Goal: Task Accomplishment & Management: Manage account settings

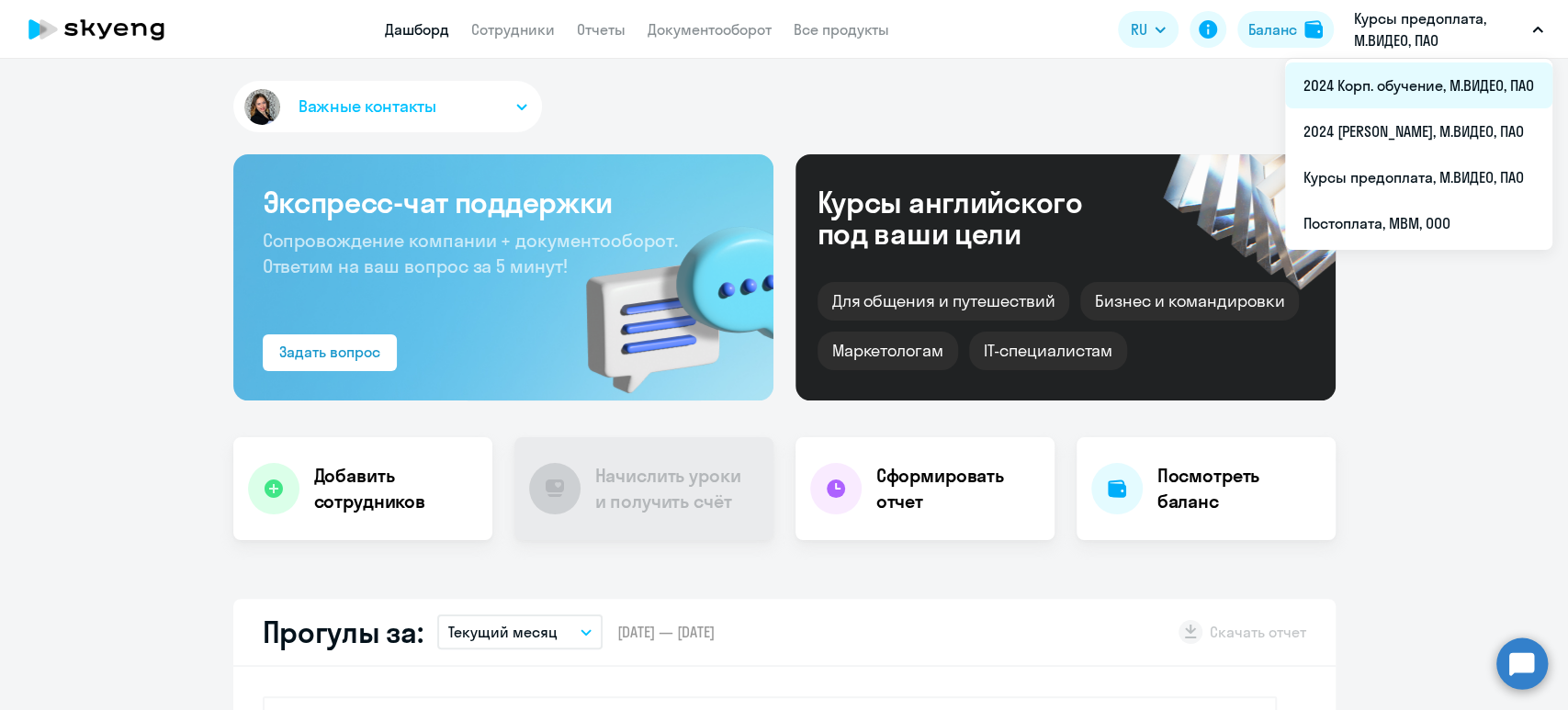
click at [1397, 75] on li "2024 Корп. обучение, М.ВИДЕО, ПАО" at bounding box center [1419, 85] width 268 height 46
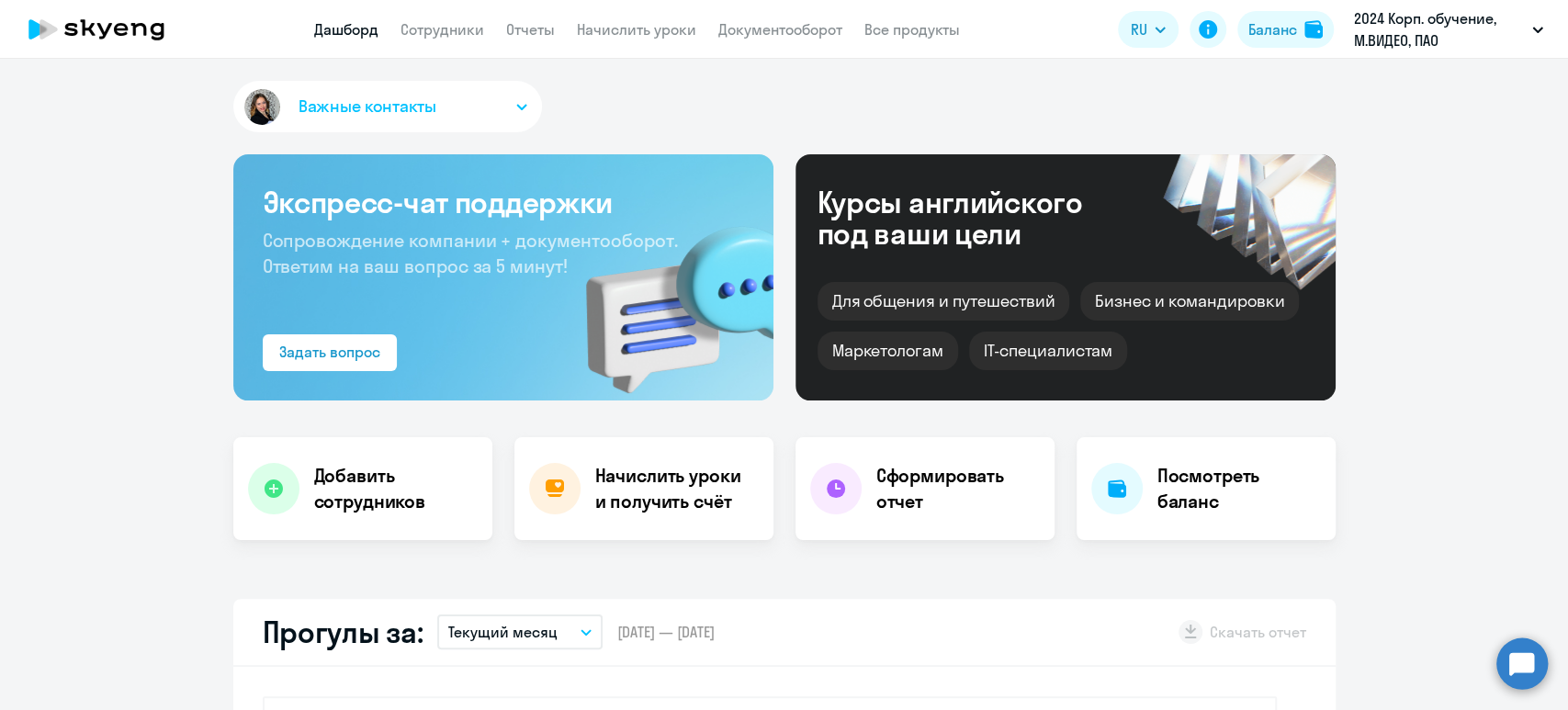
click at [458, 40] on app-menu-item-link "Сотрудники" at bounding box center [442, 30] width 83 height 23
select select "30"
click at [443, 27] on link "Сотрудники" at bounding box center [442, 30] width 83 height 19
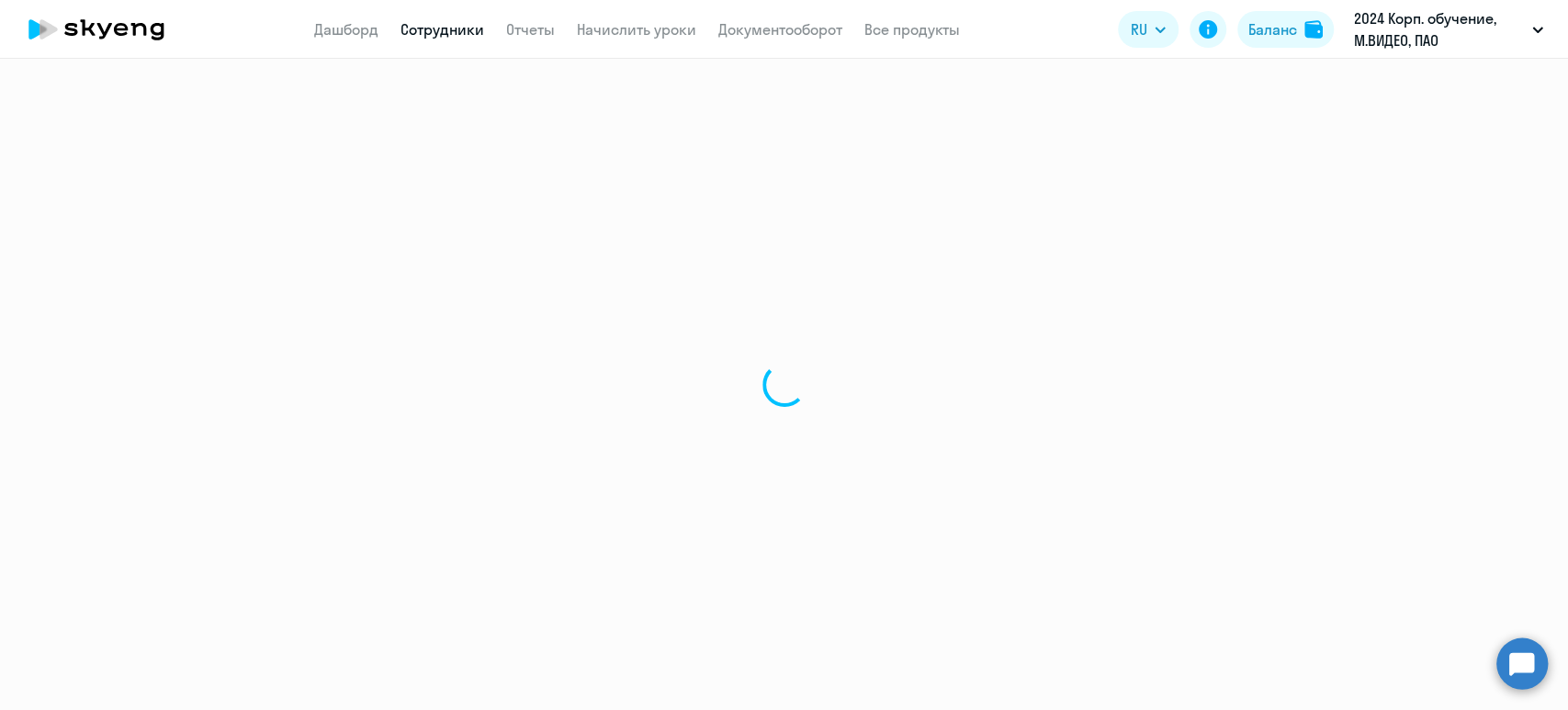
select select "30"
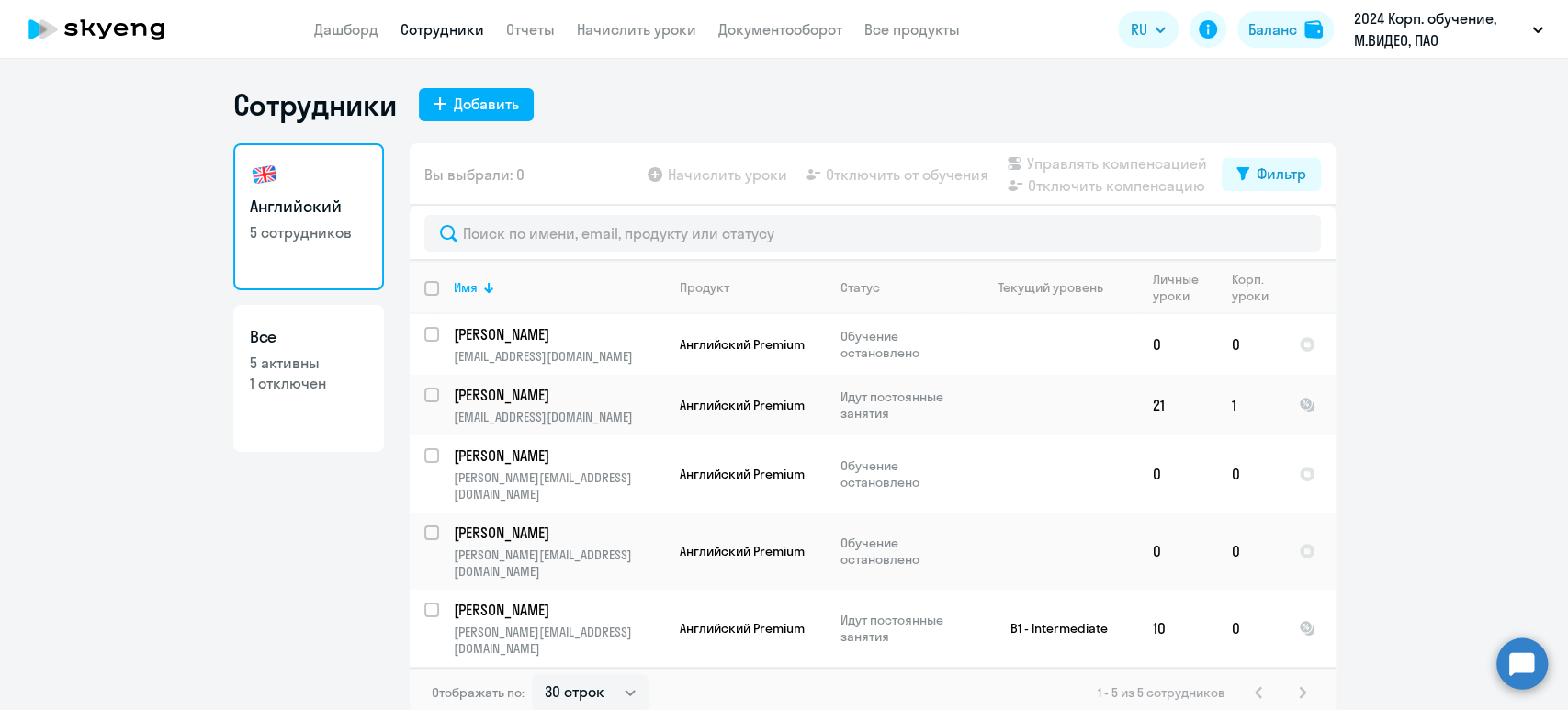
click at [271, 248] on link "Английский 5 сотрудников" at bounding box center [308, 217] width 151 height 147
click at [542, 600] on p "[PERSON_NAME]" at bounding box center [558, 610] width 207 height 20
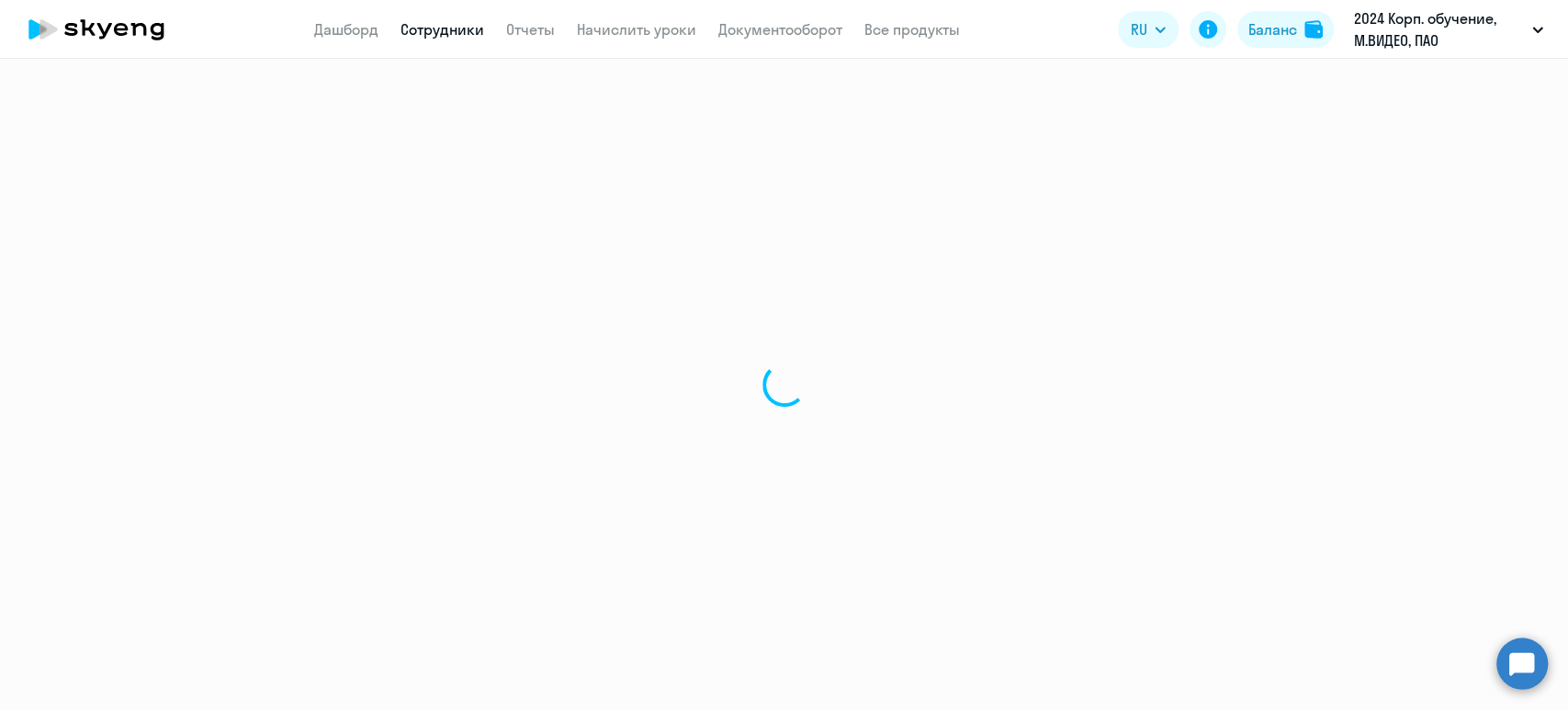
select select "english"
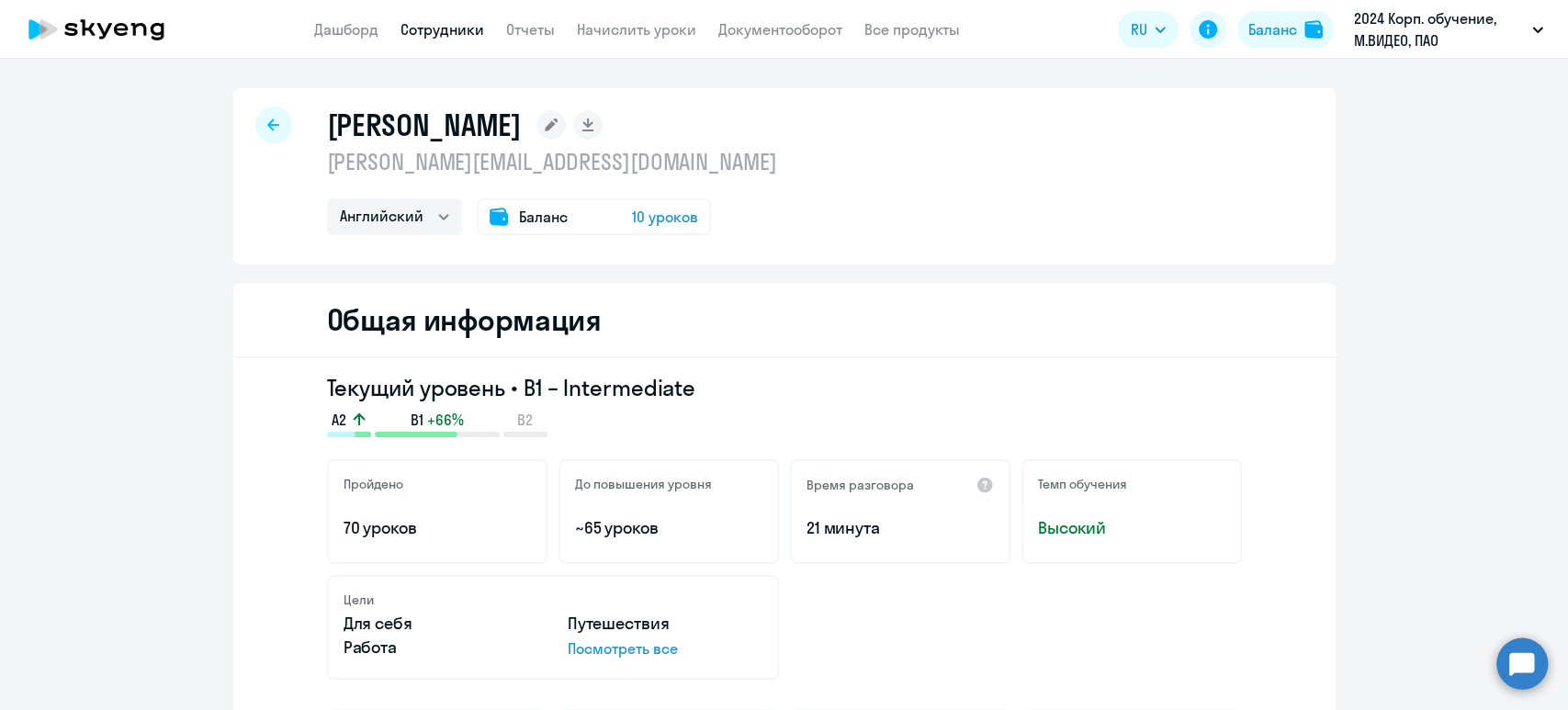
click at [659, 214] on span "10 уроков" at bounding box center [664, 217] width 66 height 22
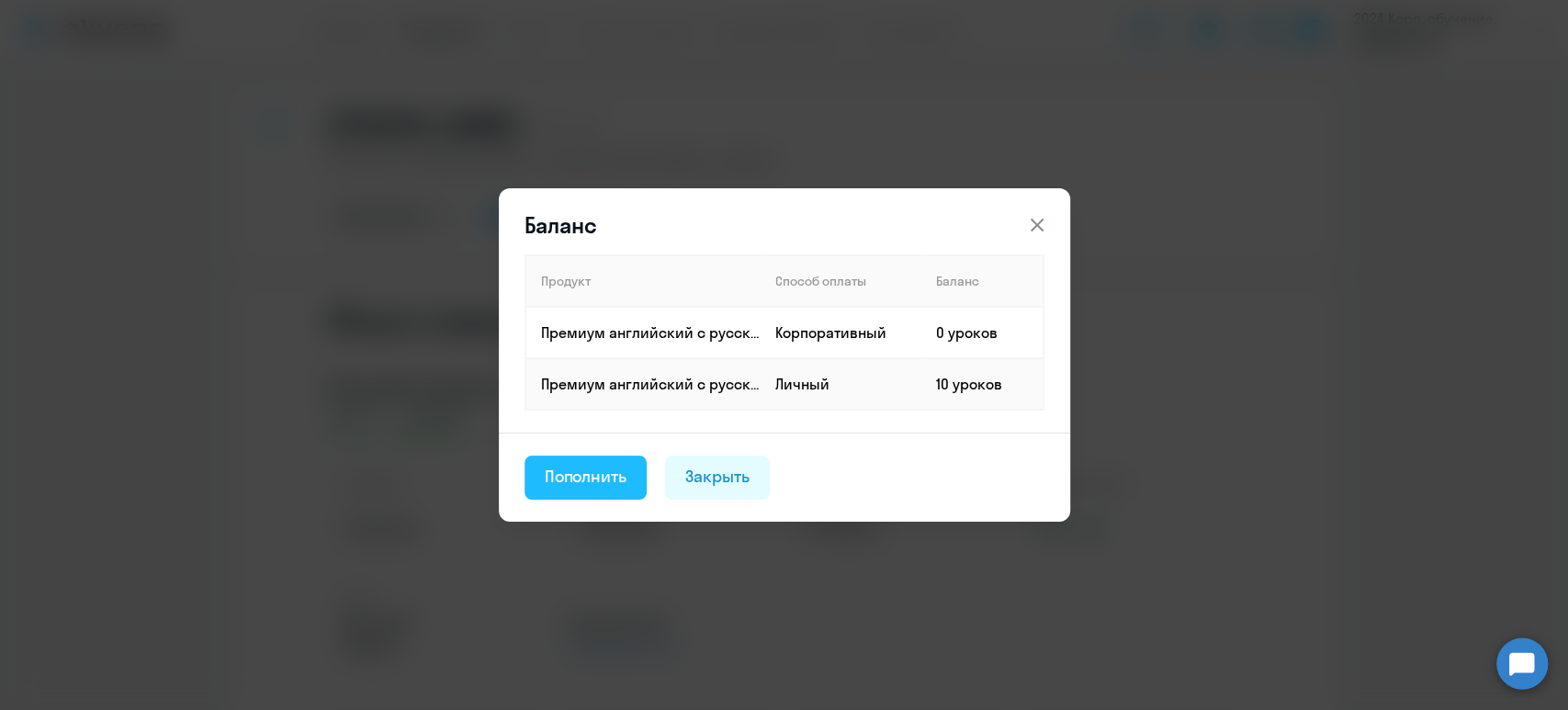
click at [615, 480] on div "Пополнить" at bounding box center [585, 477] width 82 height 24
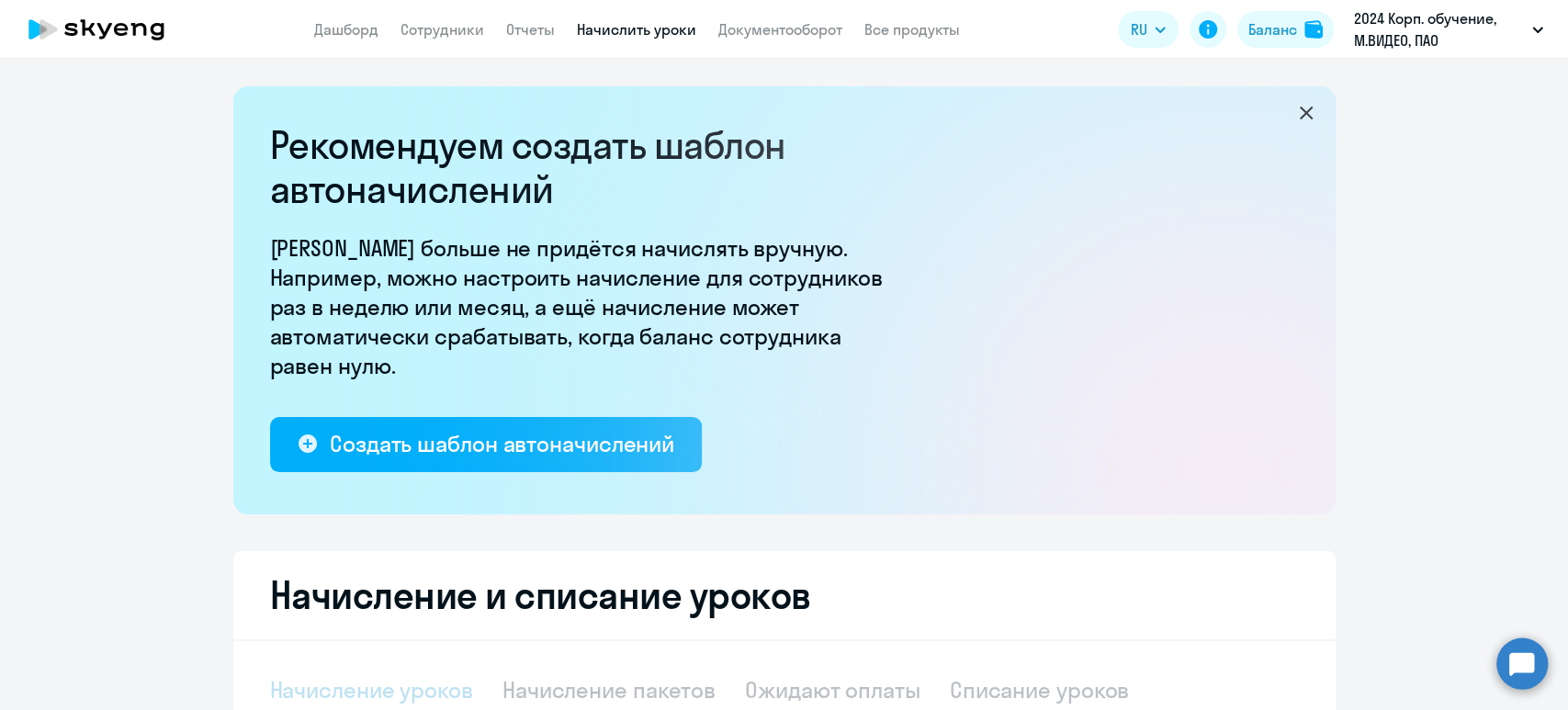
select select "10"
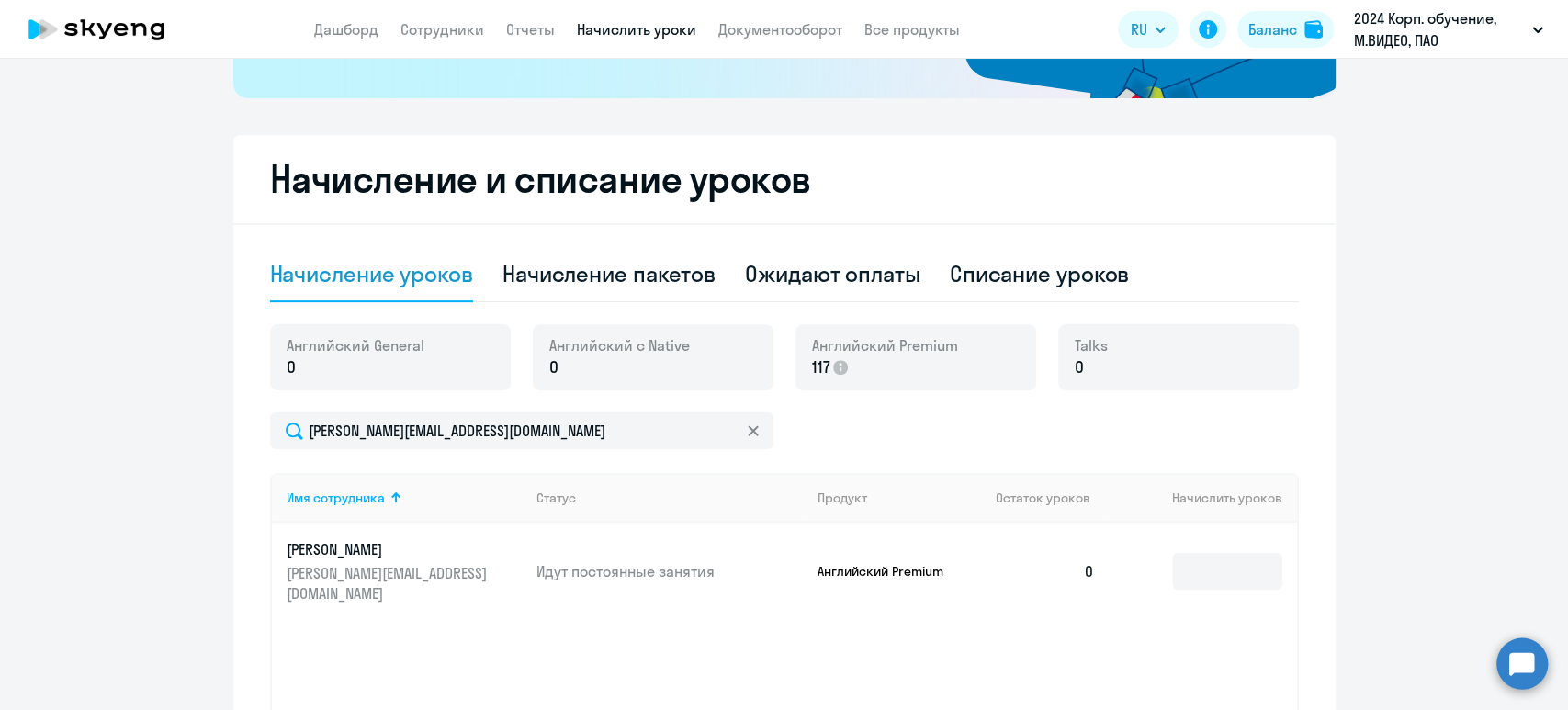
scroll to position [490, 0]
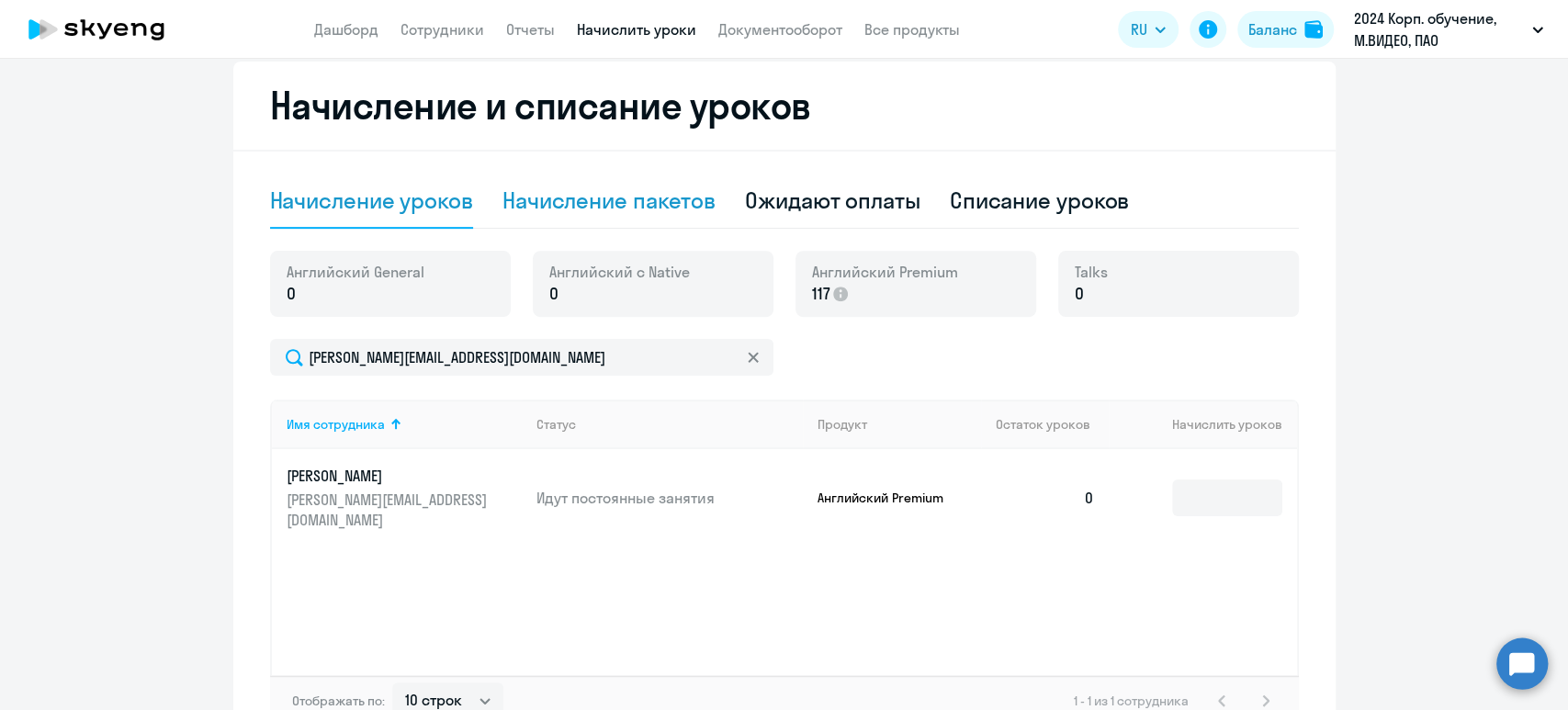
click at [660, 206] on div "Начисление пакетов" at bounding box center [609, 200] width 213 height 30
select select "10"
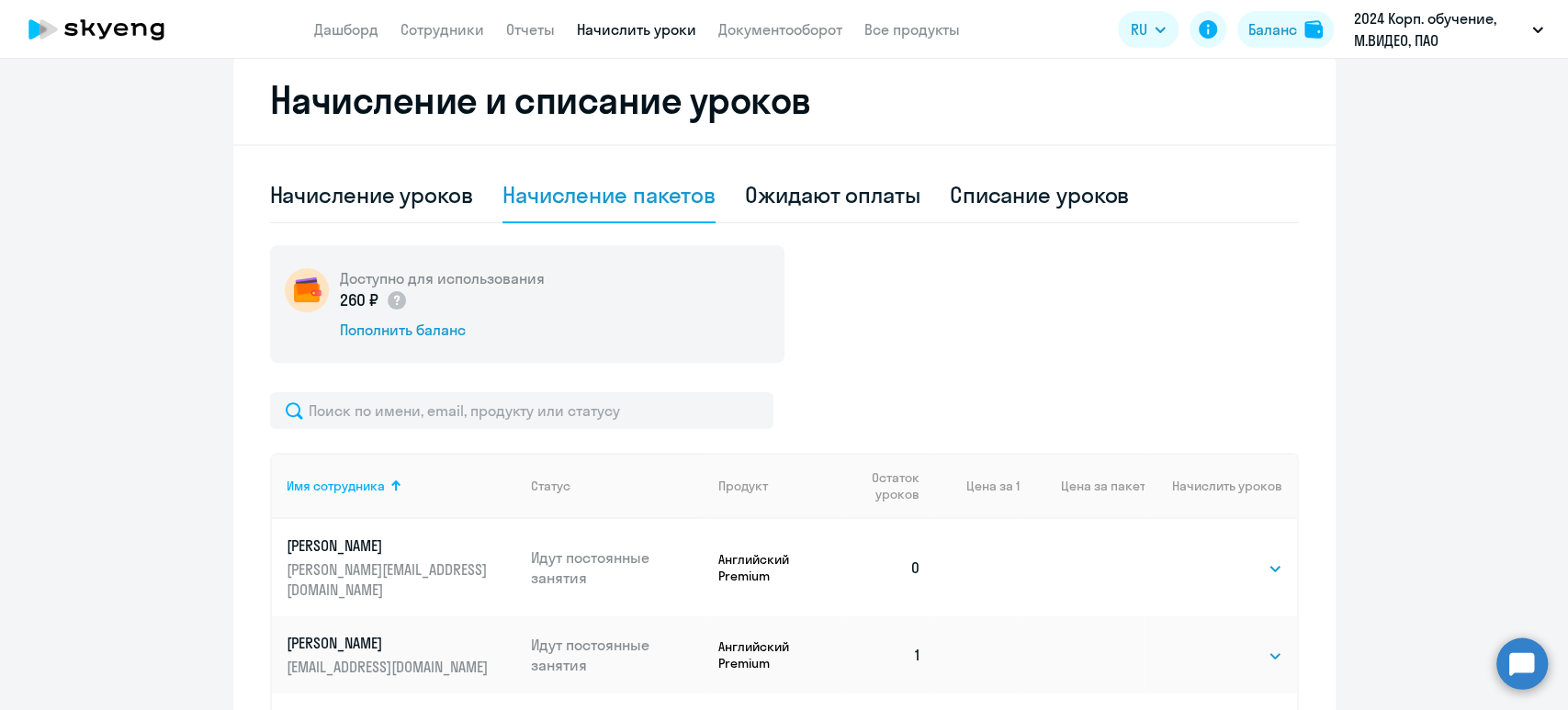
scroll to position [177, 0]
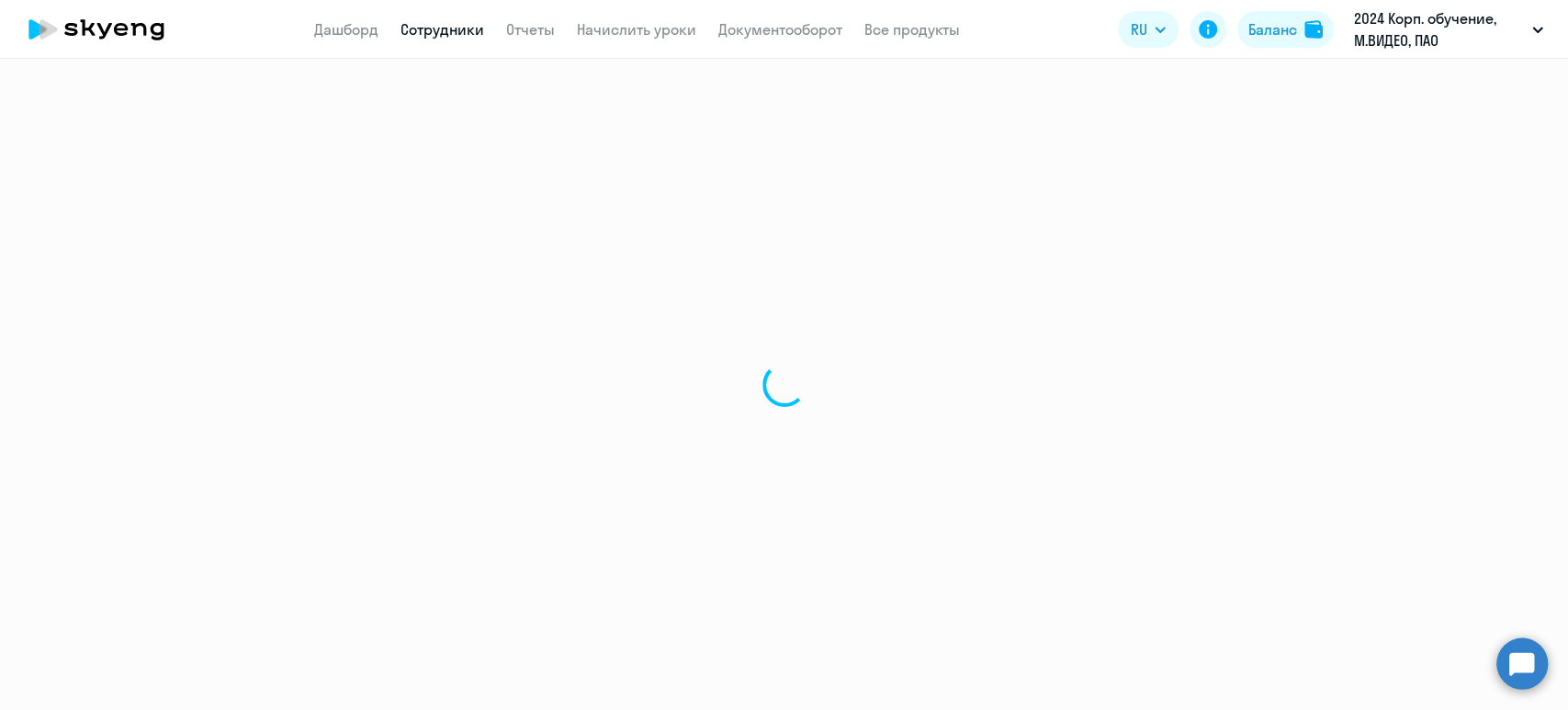
select select "english"
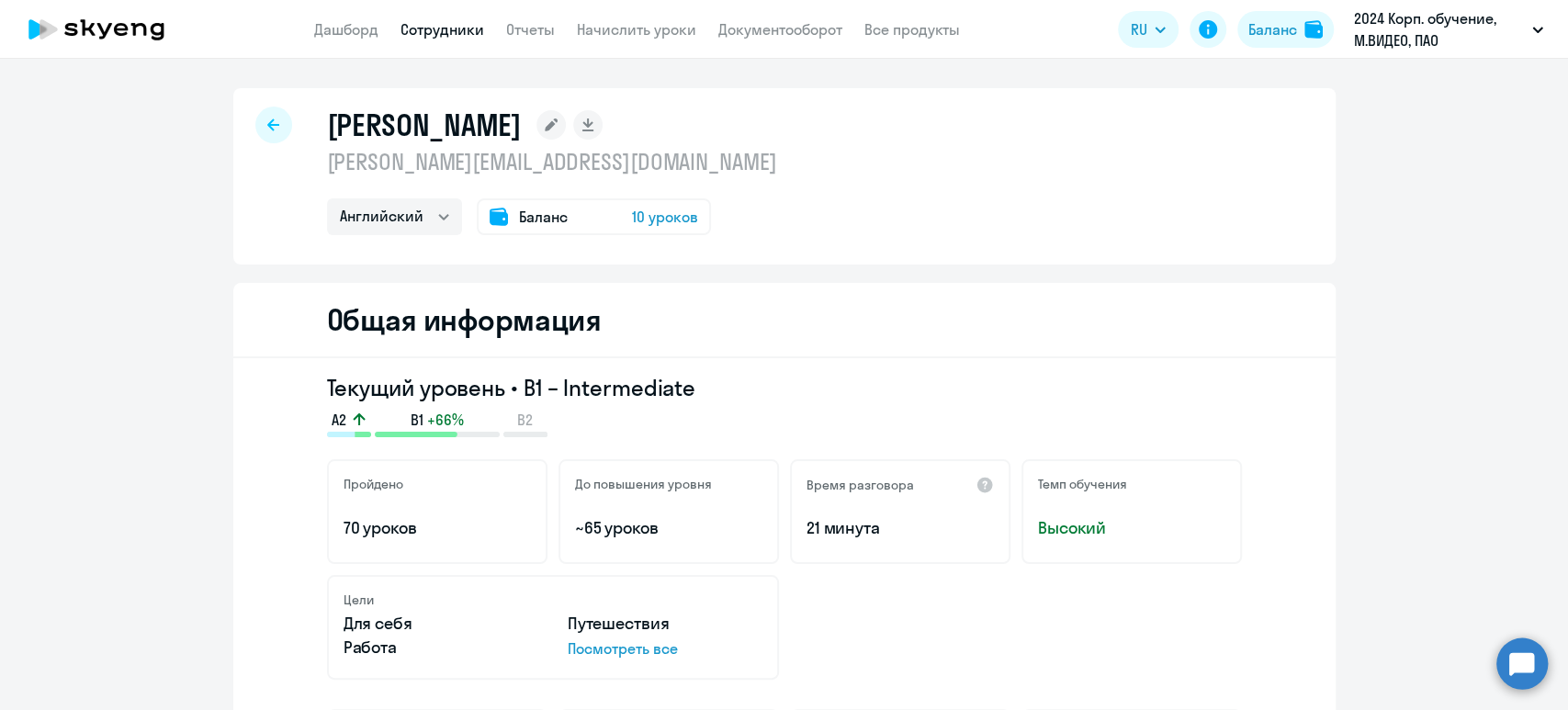
click at [654, 217] on span "10 уроков" at bounding box center [664, 217] width 66 height 22
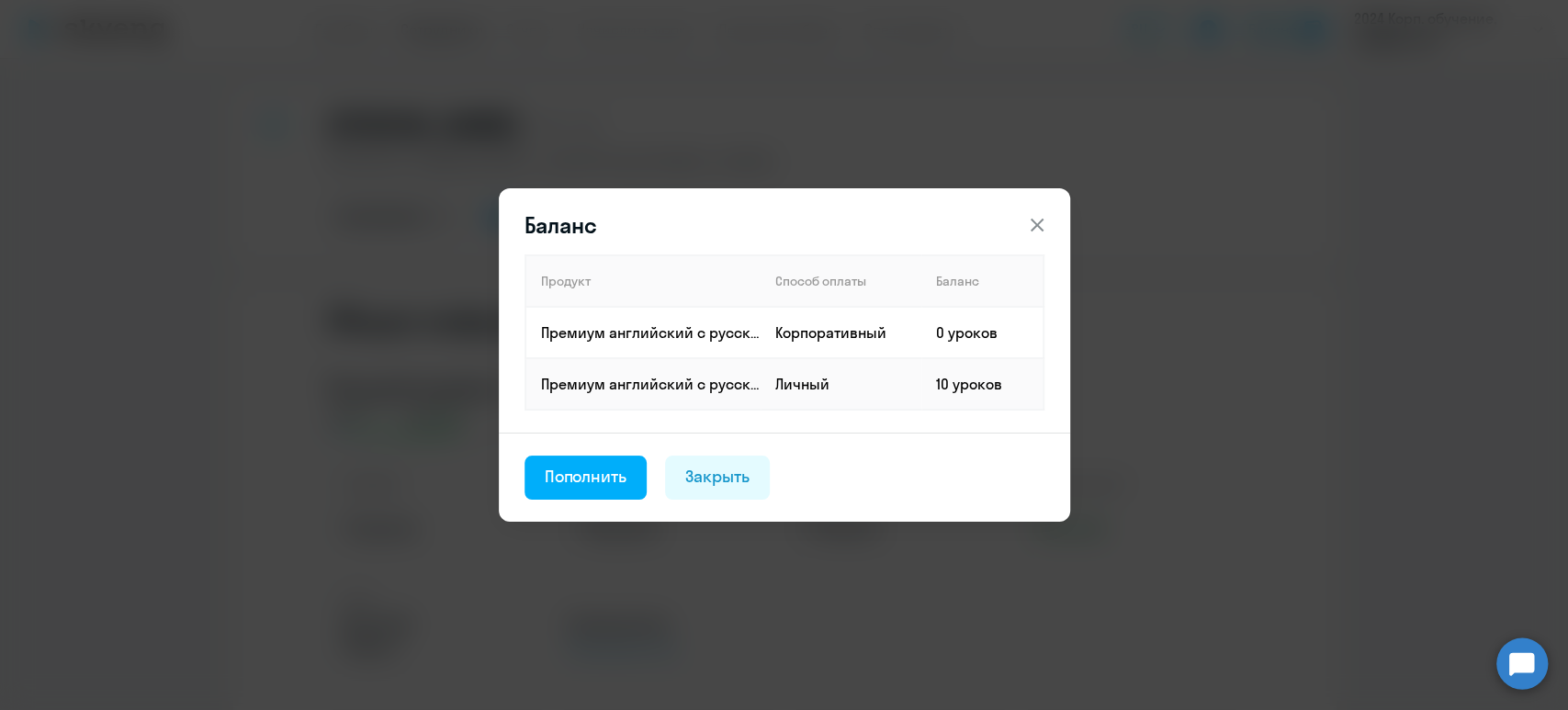
click at [1029, 230] on icon at bounding box center [1037, 225] width 22 height 22
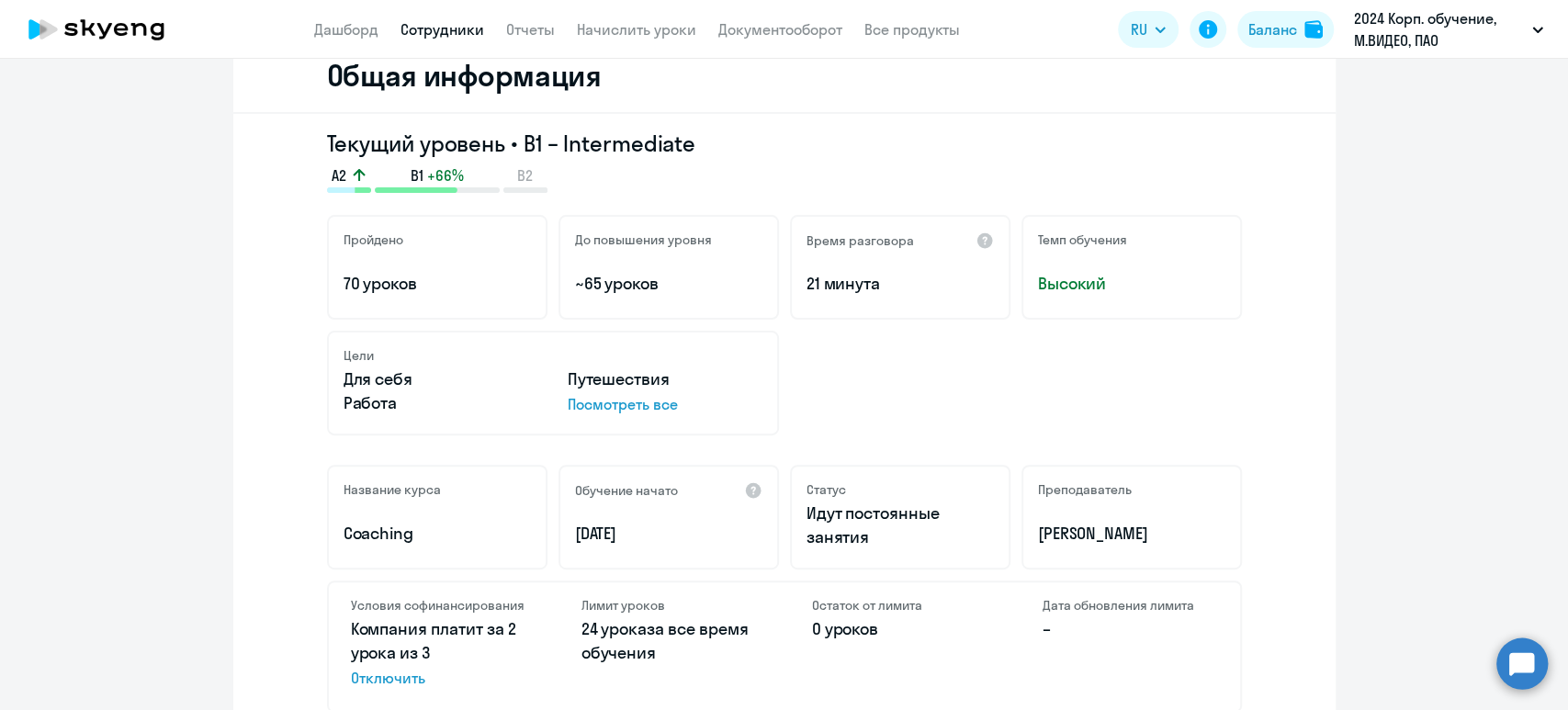
scroll to position [367, 0]
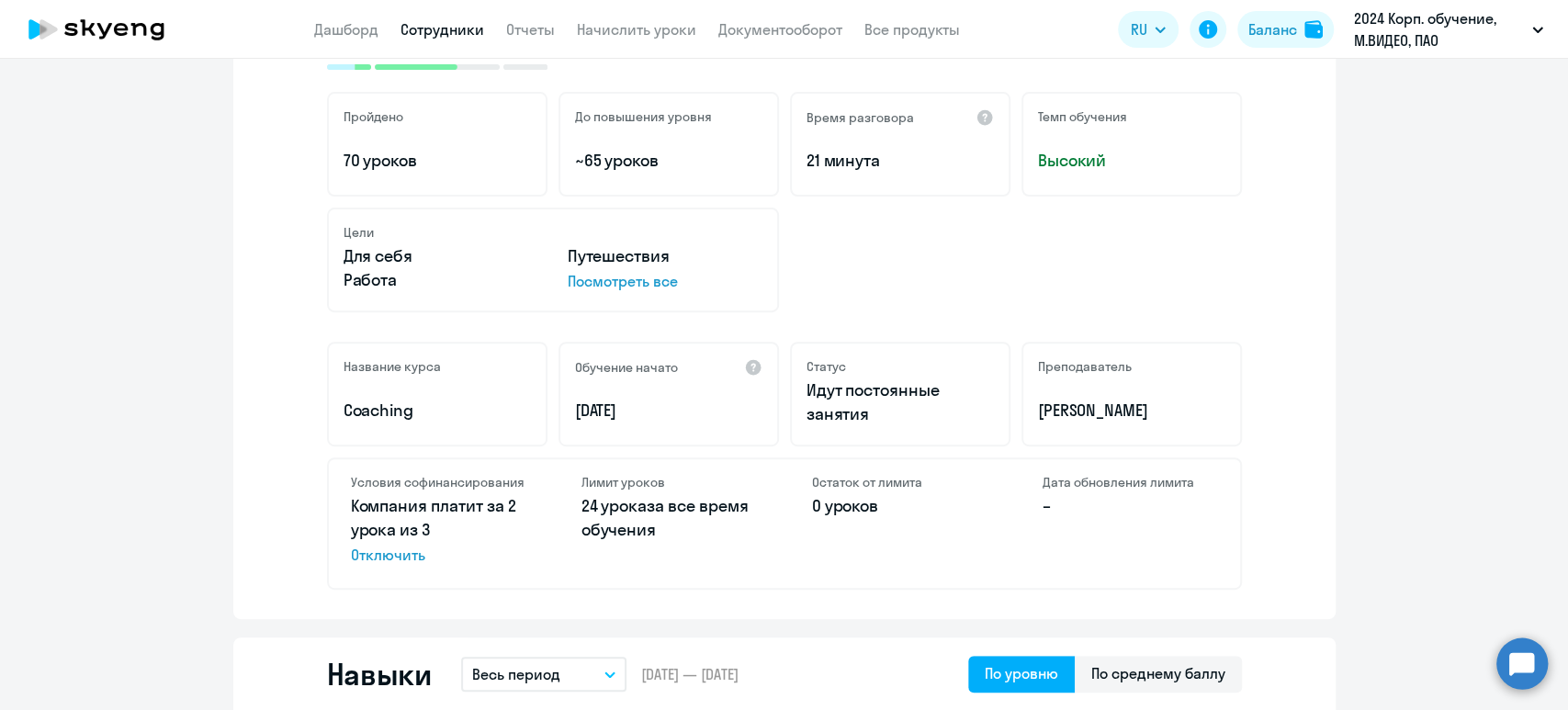
click at [709, 511] on p "24 урока за все время обучения" at bounding box center [669, 518] width 175 height 48
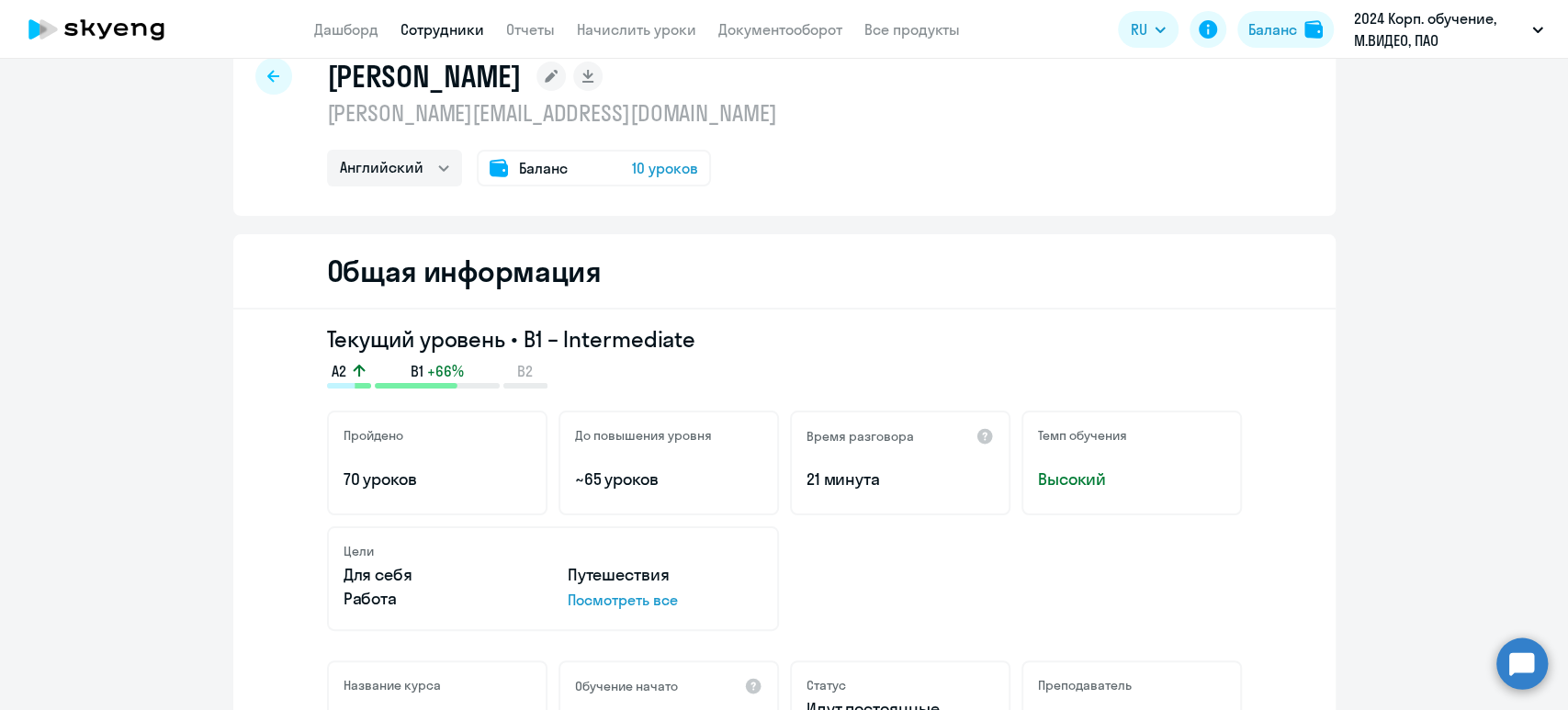
scroll to position [0, 0]
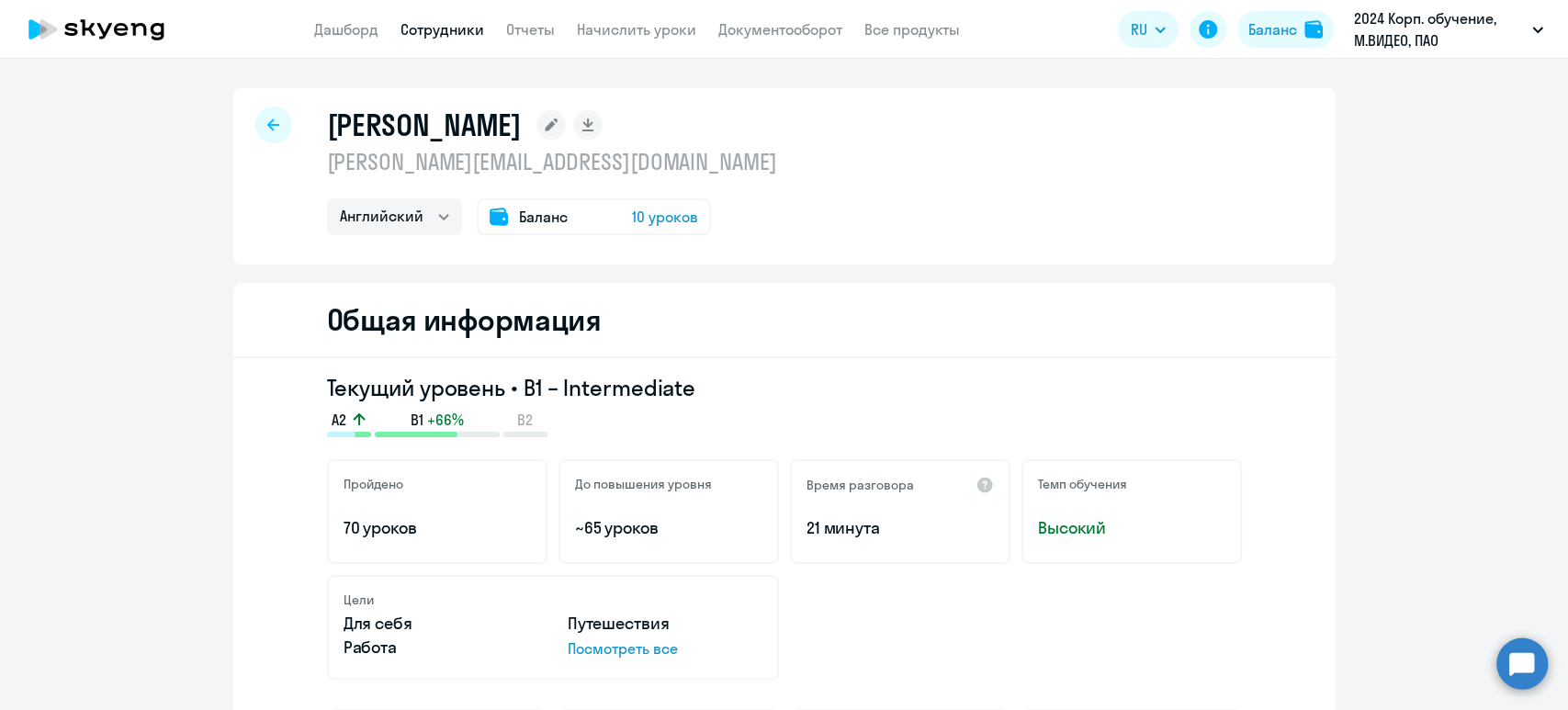
click at [651, 217] on span "10 уроков" at bounding box center [664, 217] width 66 height 22
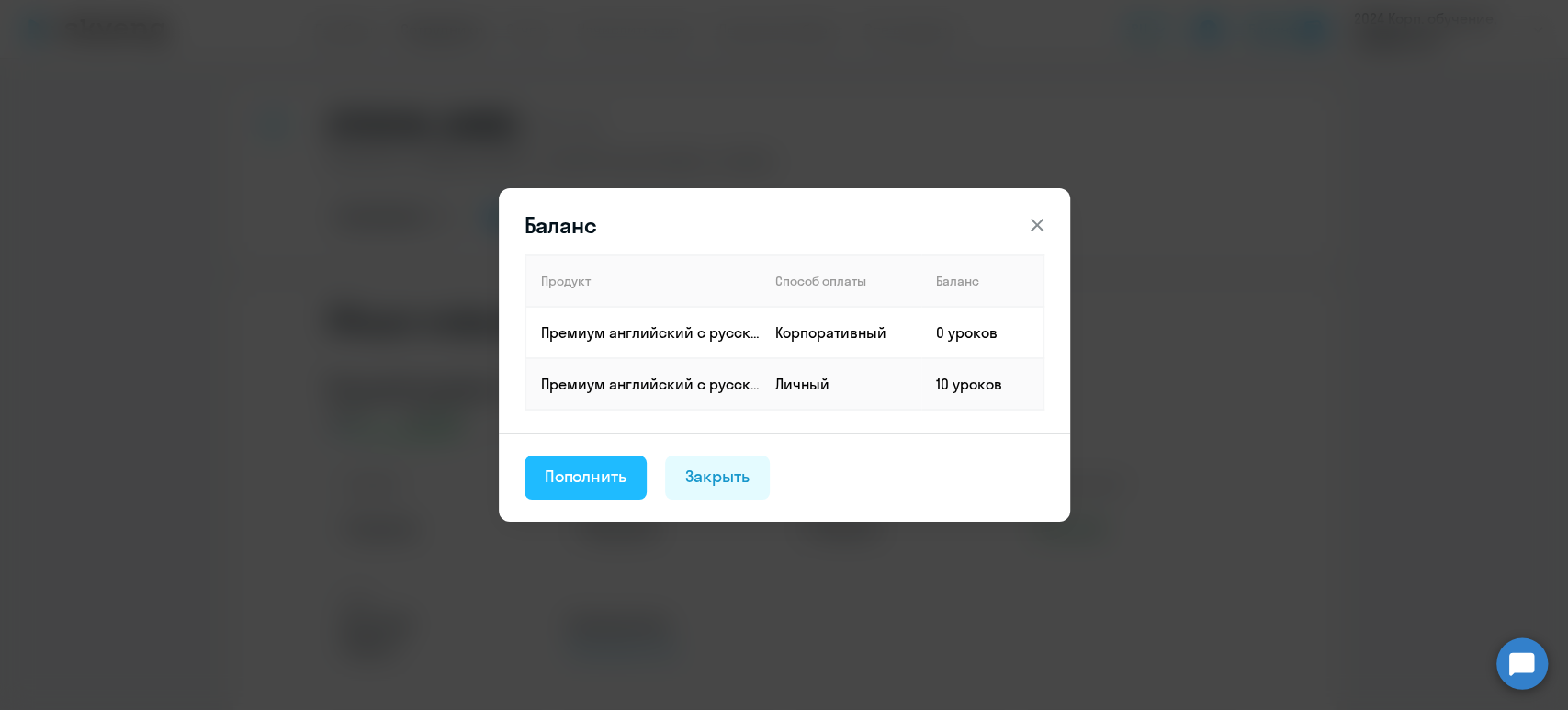
click at [588, 485] on div "Пополнить" at bounding box center [585, 477] width 82 height 24
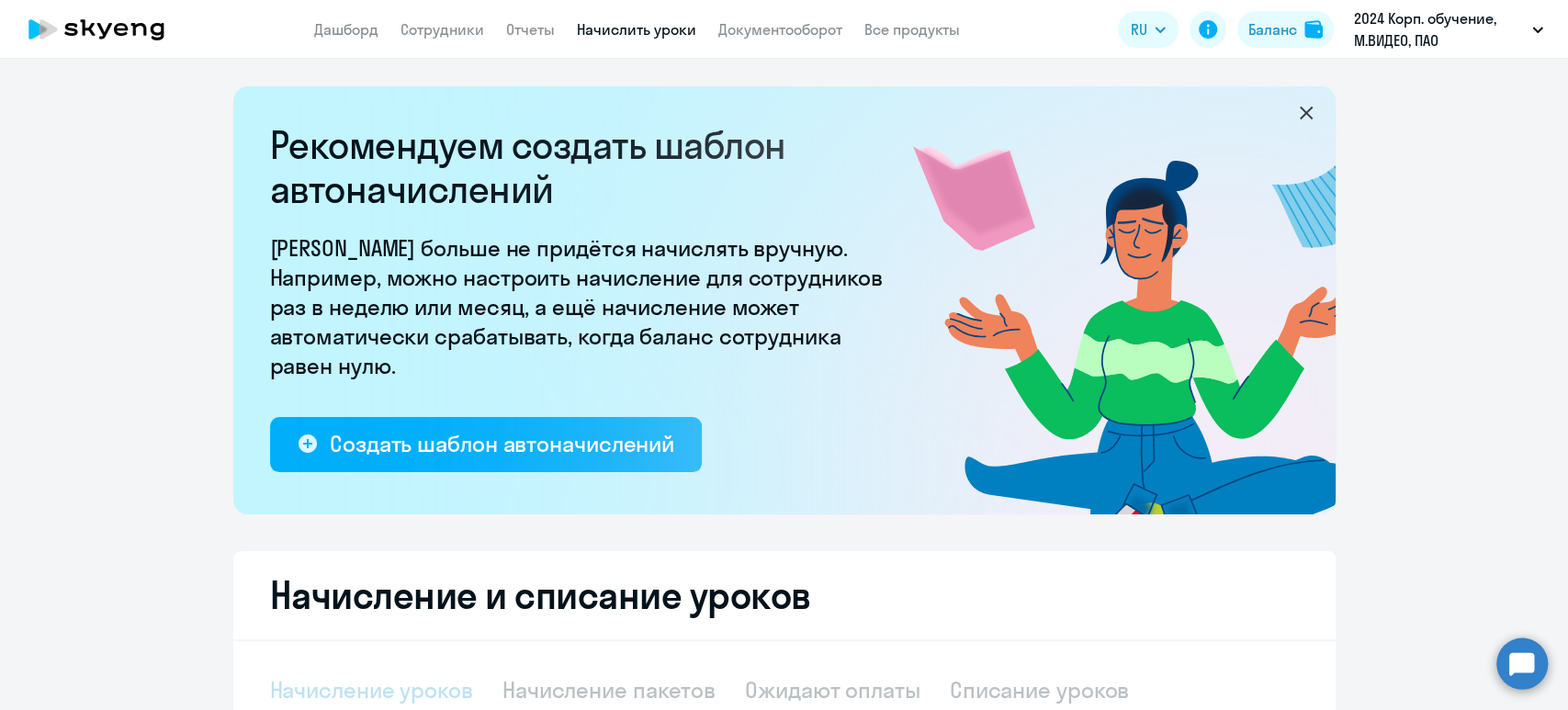
select select "10"
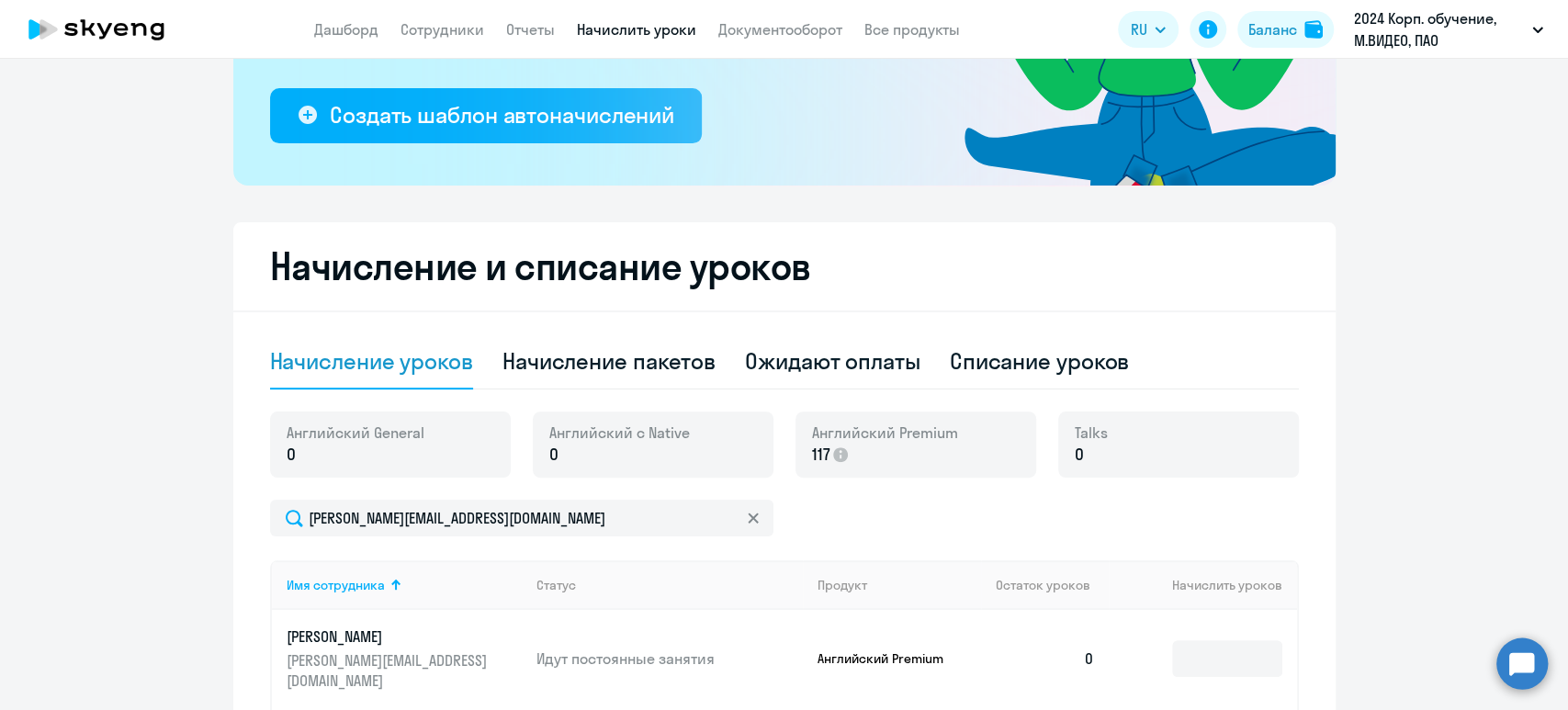
scroll to position [367, 0]
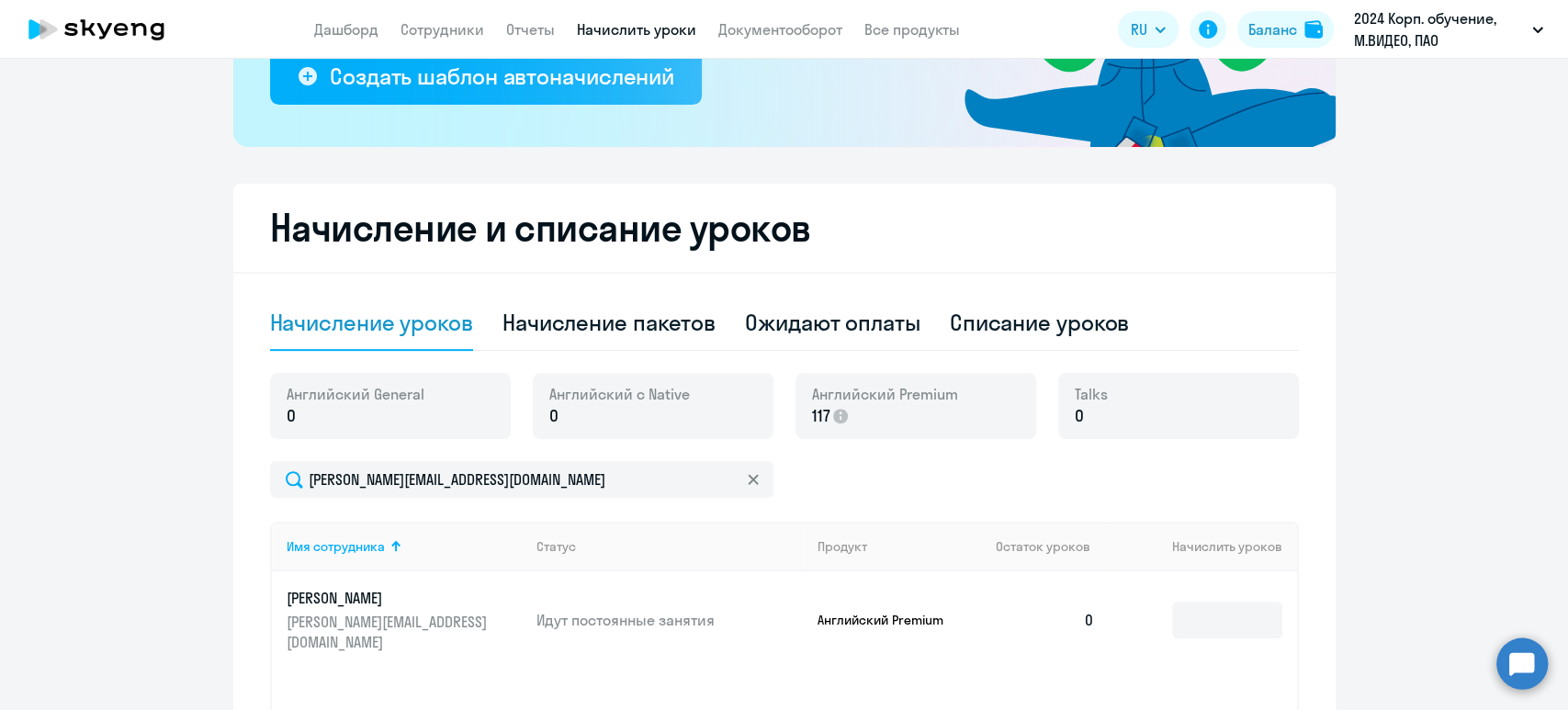
click at [413, 423] on div "Английский General 0" at bounding box center [391, 405] width 241 height 66
drag, startPoint x: 316, startPoint y: 414, endPoint x: 301, endPoint y: 411, distance: 15.3
click at [309, 416] on p "0" at bounding box center [355, 416] width 138 height 24
click at [286, 421] on p "0" at bounding box center [355, 416] width 138 height 24
drag, startPoint x: 283, startPoint y: 421, endPoint x: 264, endPoint y: 418, distance: 19.2
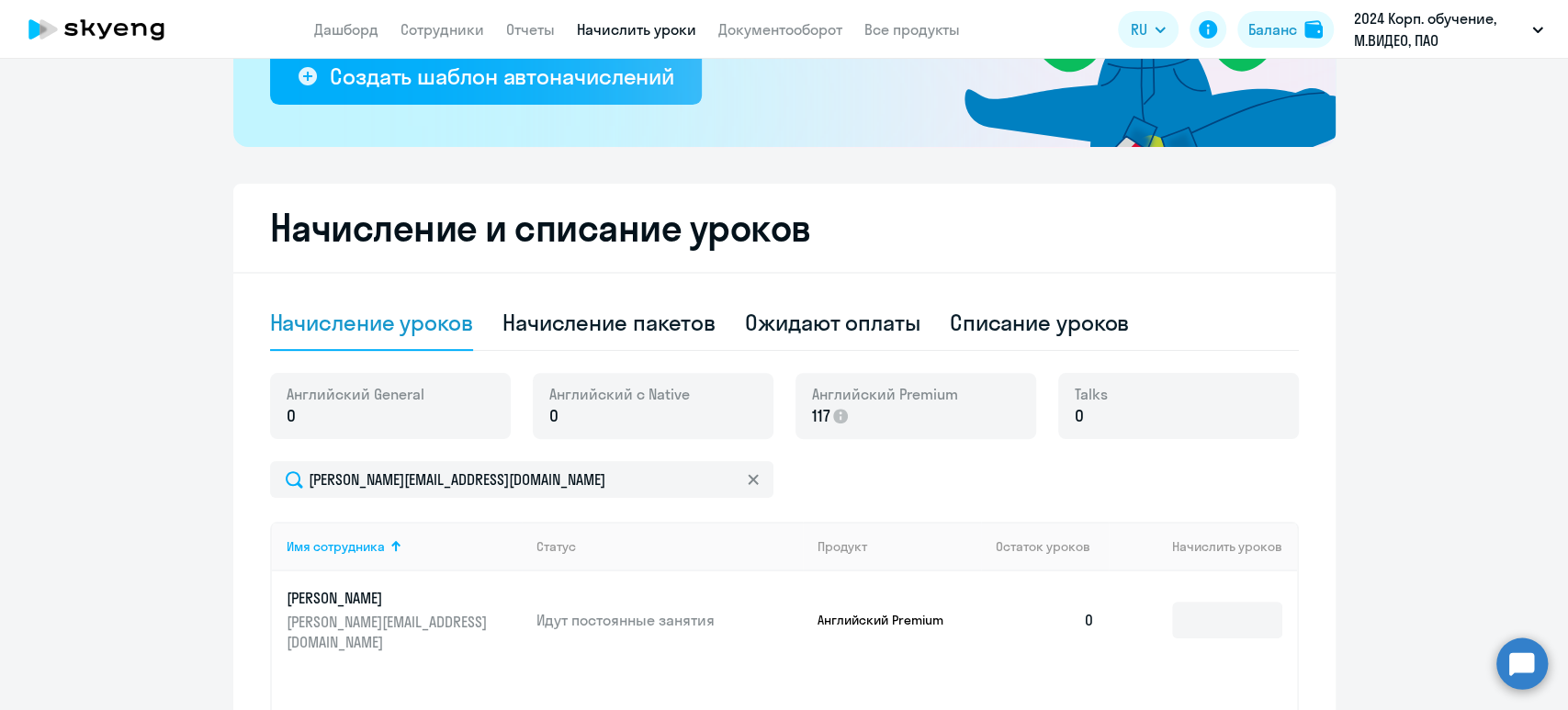
click at [270, 418] on div "Английский General 0" at bounding box center [391, 405] width 241 height 66
click at [373, 433] on div "Английский General 0" at bounding box center [391, 405] width 241 height 66
click at [423, 324] on div "Начисление уроков" at bounding box center [371, 322] width 203 height 30
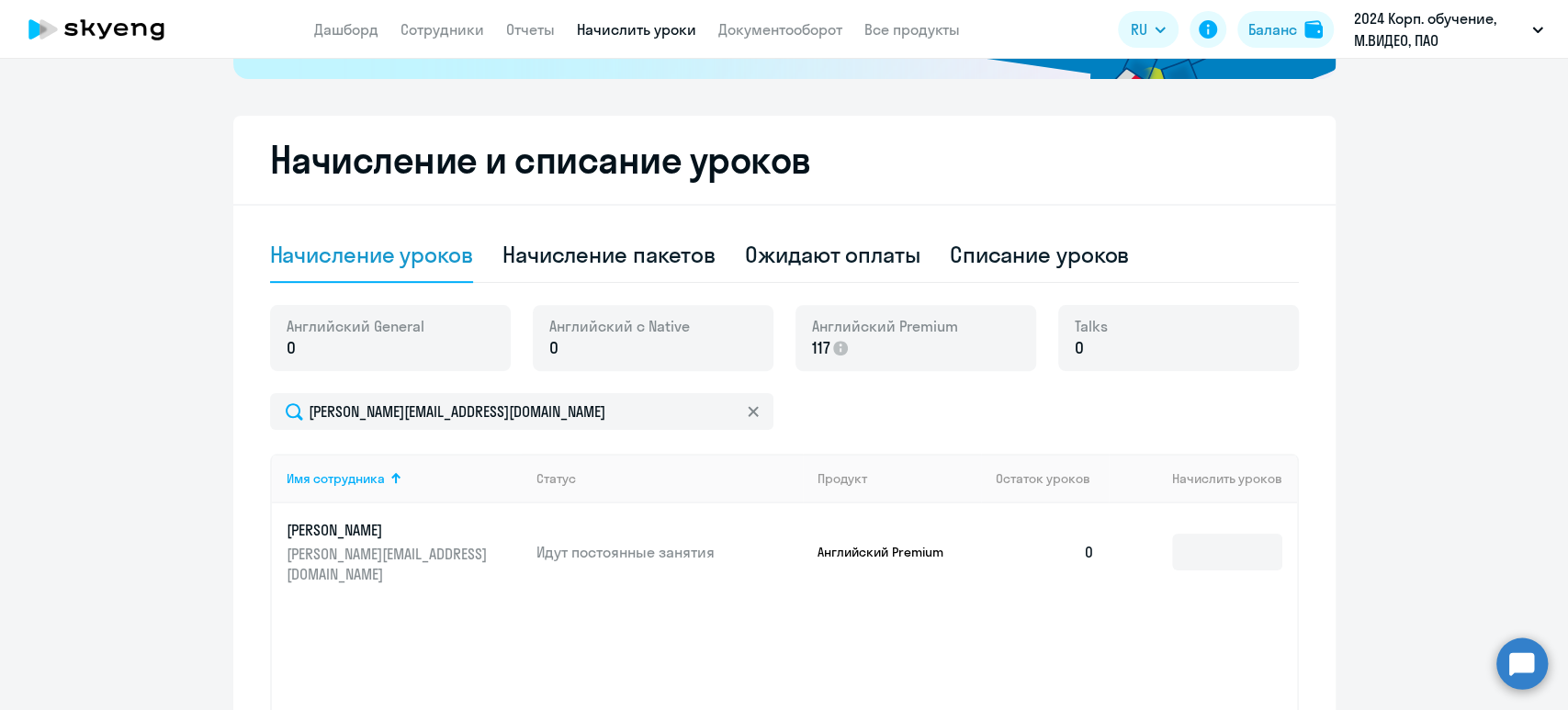
scroll to position [490, 0]
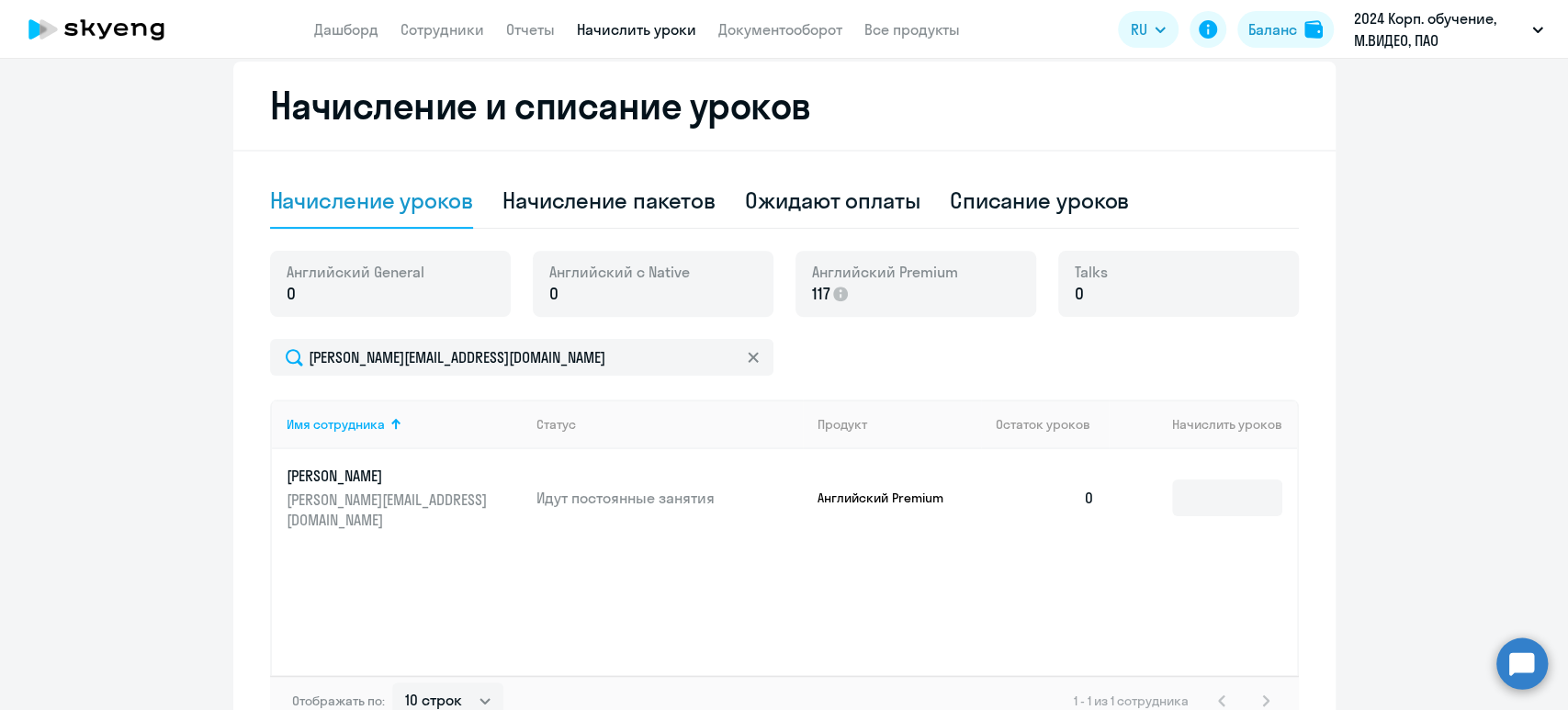
drag, startPoint x: 1080, startPoint y: 492, endPoint x: 1146, endPoint y: 503, distance: 66.9
click at [1083, 492] on td "0" at bounding box center [1045, 497] width 129 height 97
click at [1203, 493] on input at bounding box center [1227, 498] width 110 height 37
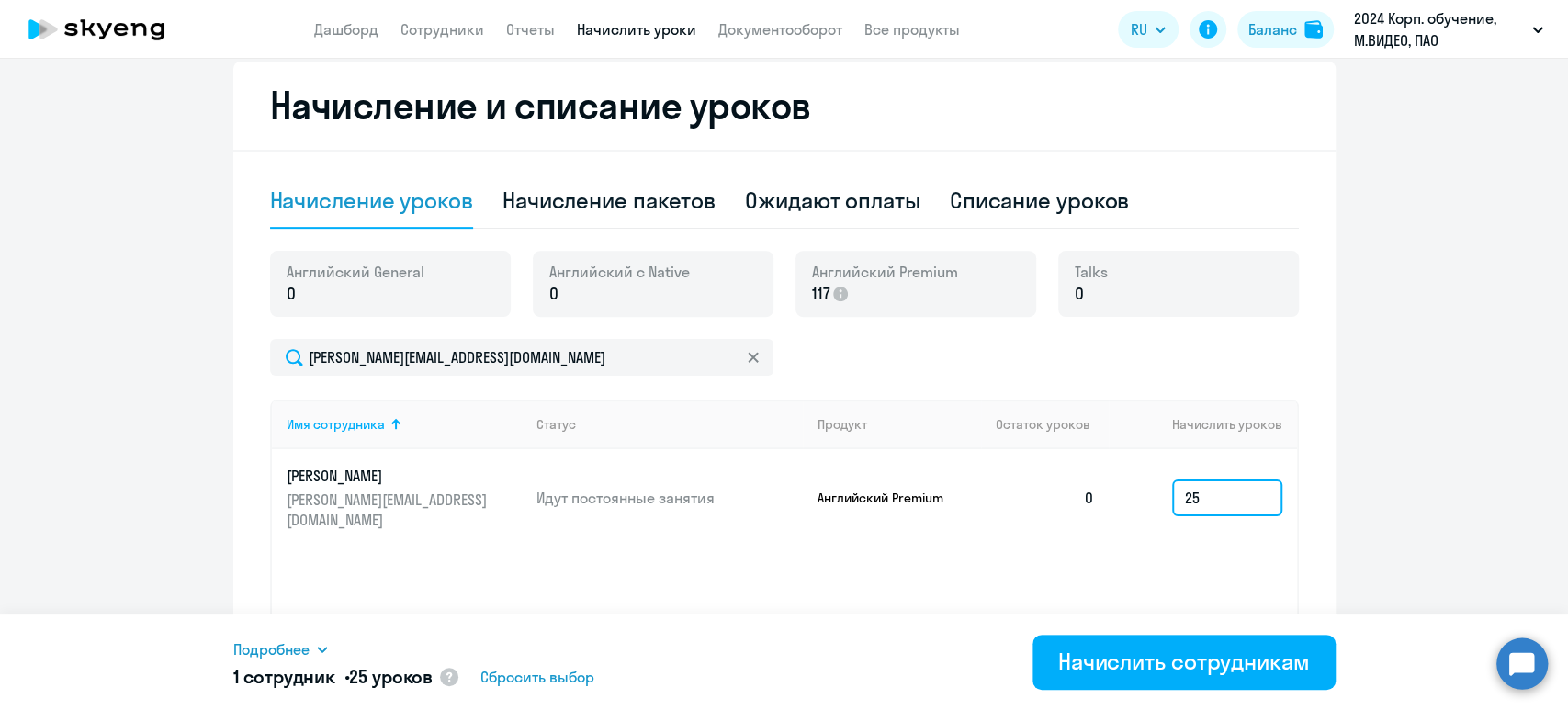
type input "25"
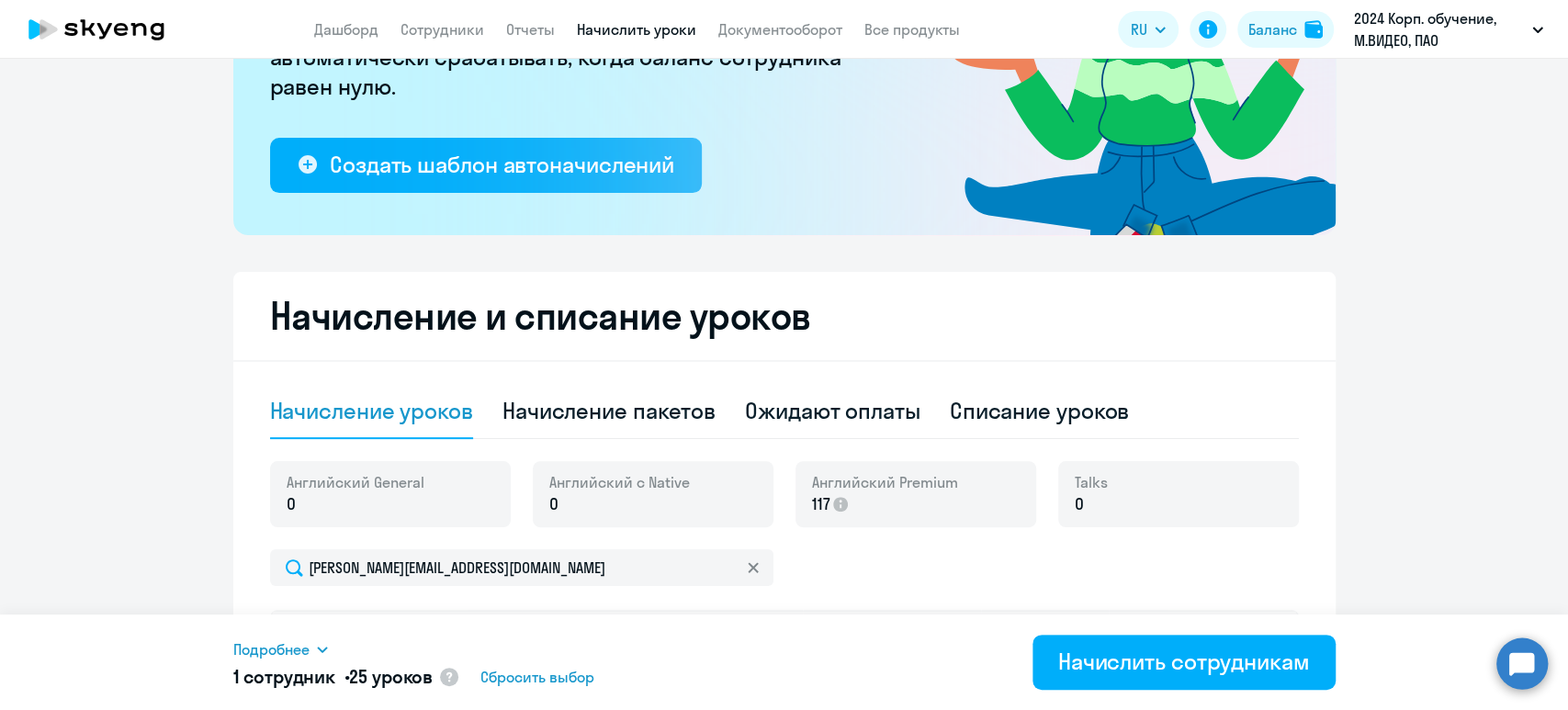
scroll to position [242, 0]
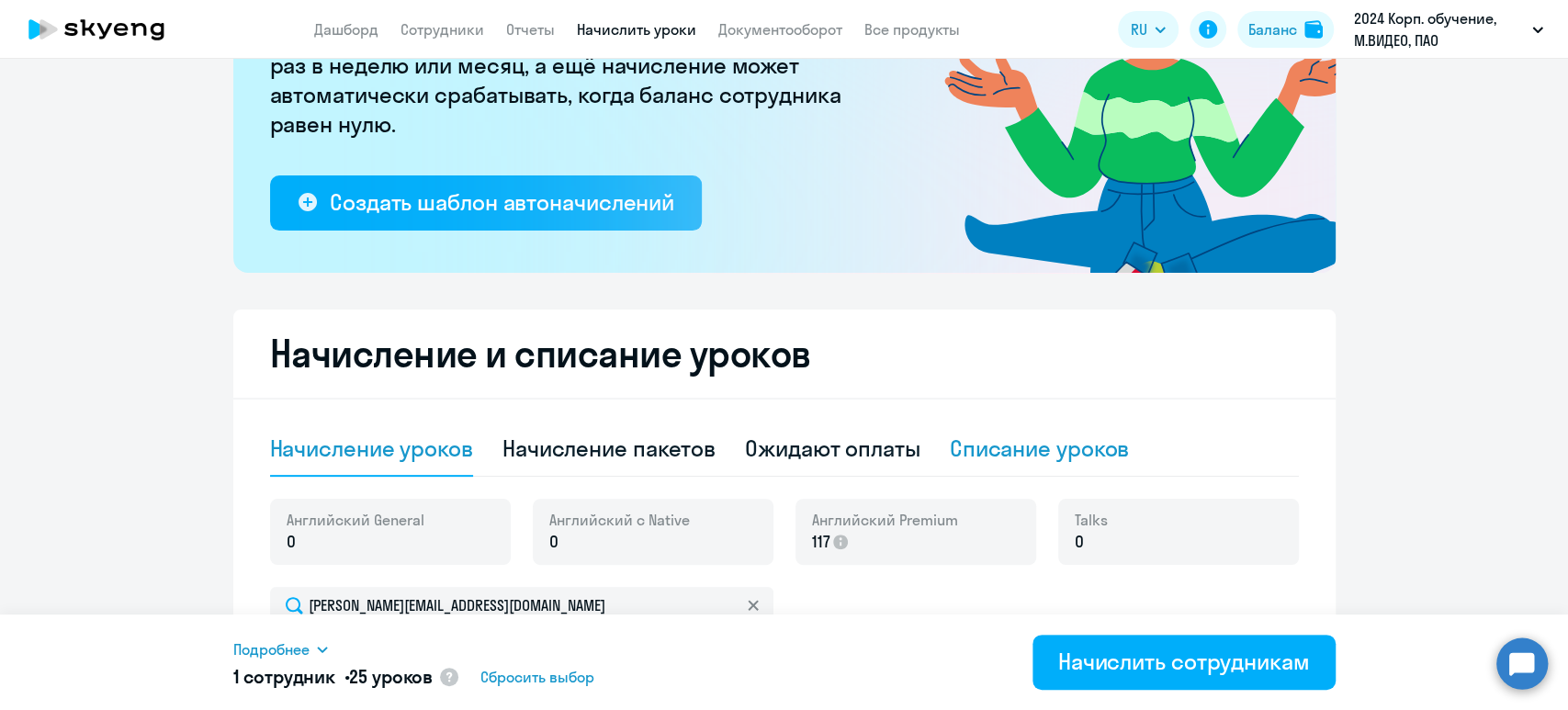
click at [997, 441] on div "Списание уроков" at bounding box center [1040, 448] width 180 height 30
select select "10"
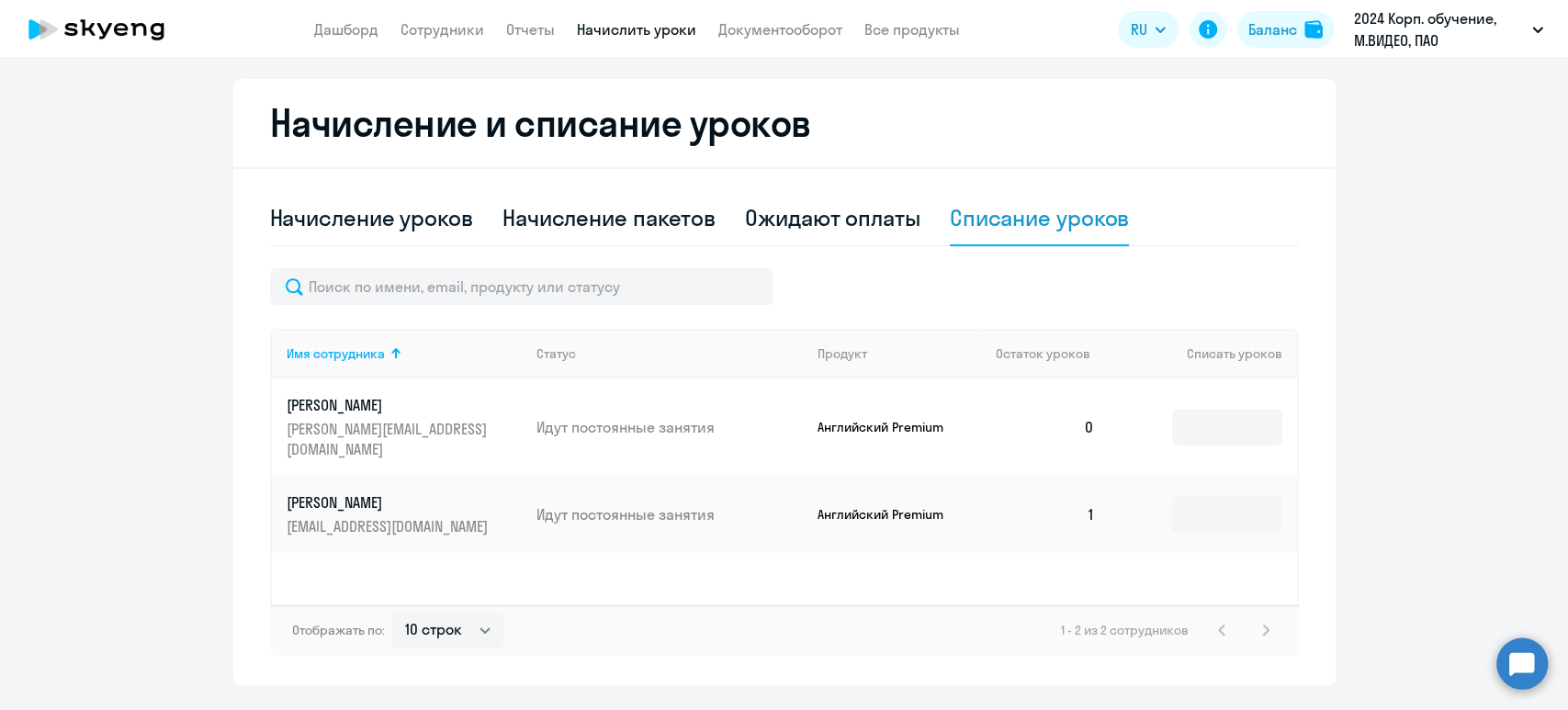
scroll to position [397, 0]
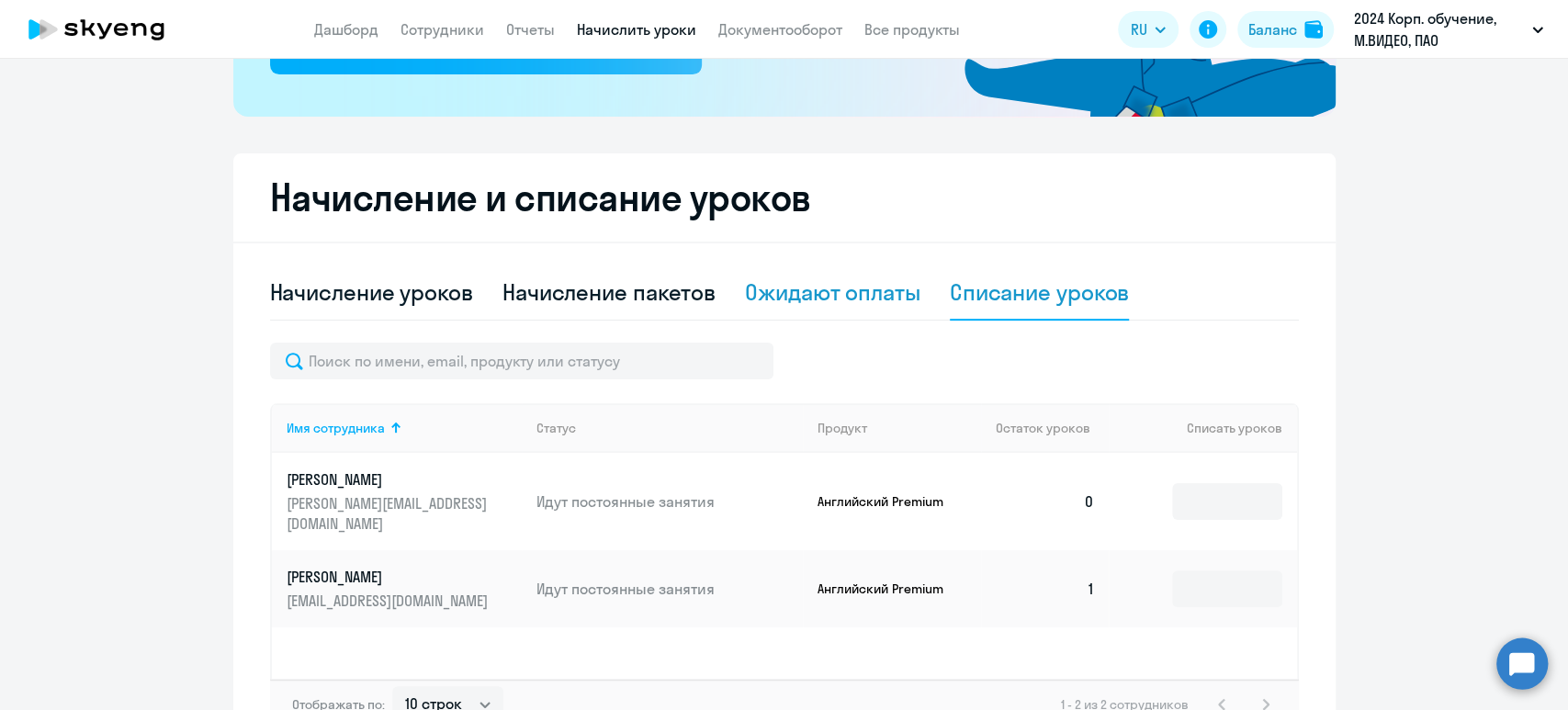
click at [811, 296] on div "Ожидают оплаты" at bounding box center [832, 293] width 175 height 30
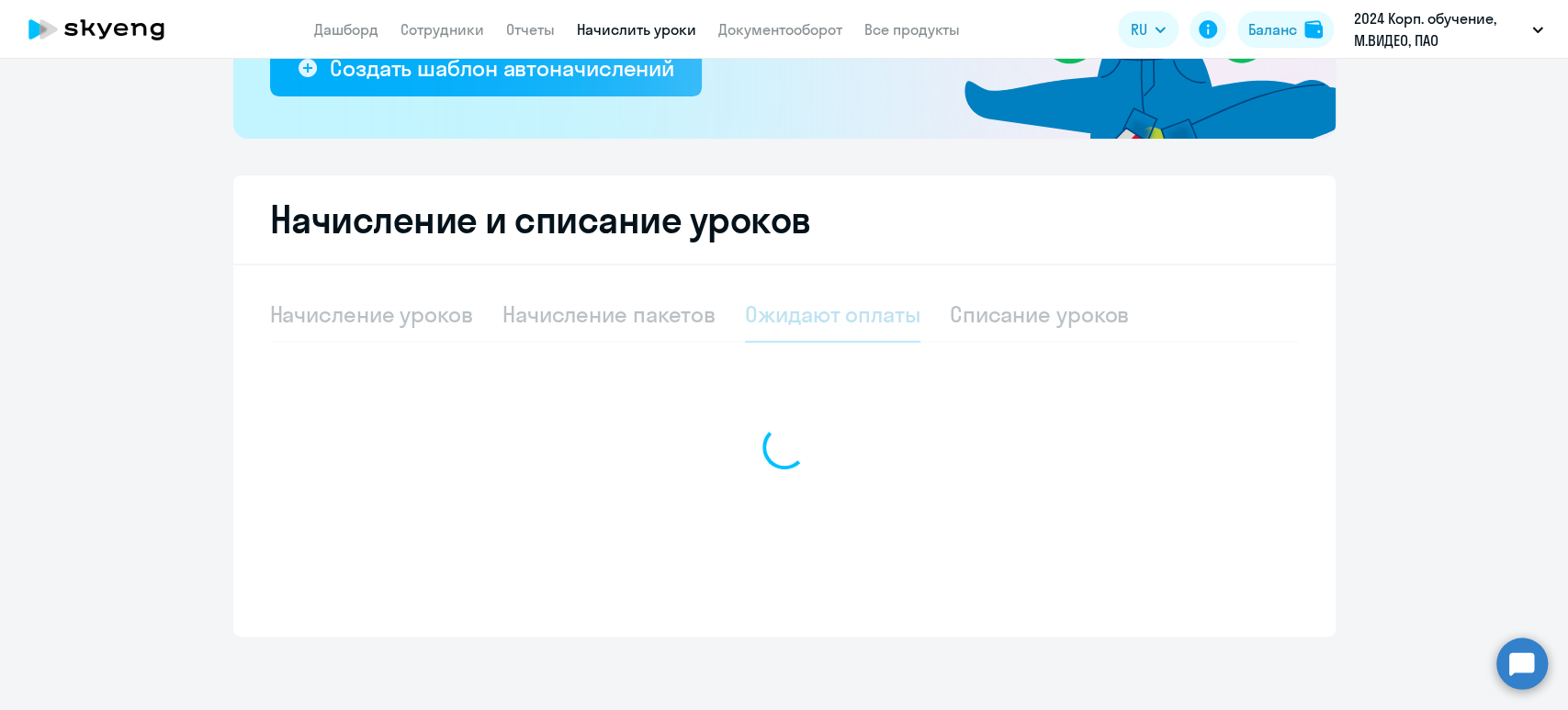
scroll to position [375, 0]
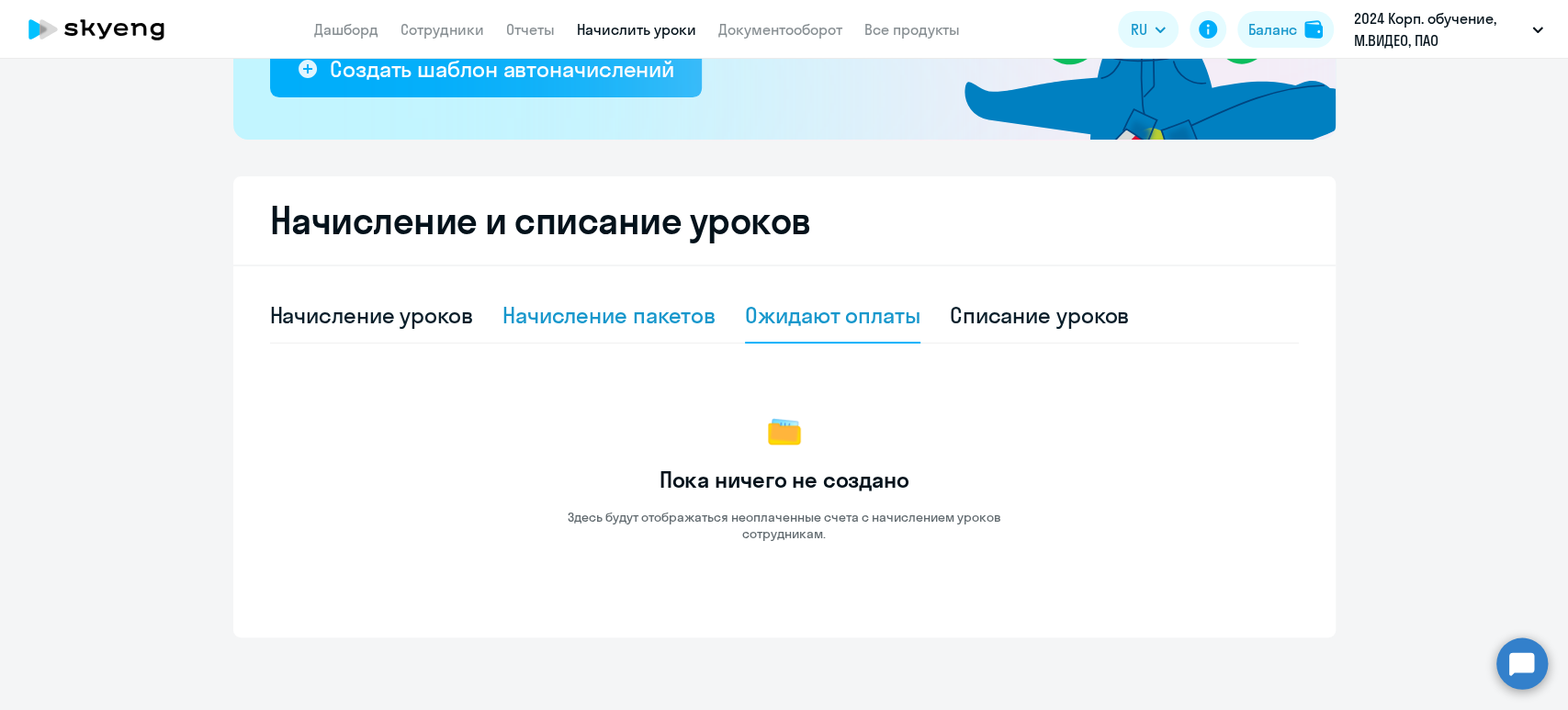
click at [623, 304] on div "Начисление пакетов" at bounding box center [609, 315] width 213 height 30
select select "10"
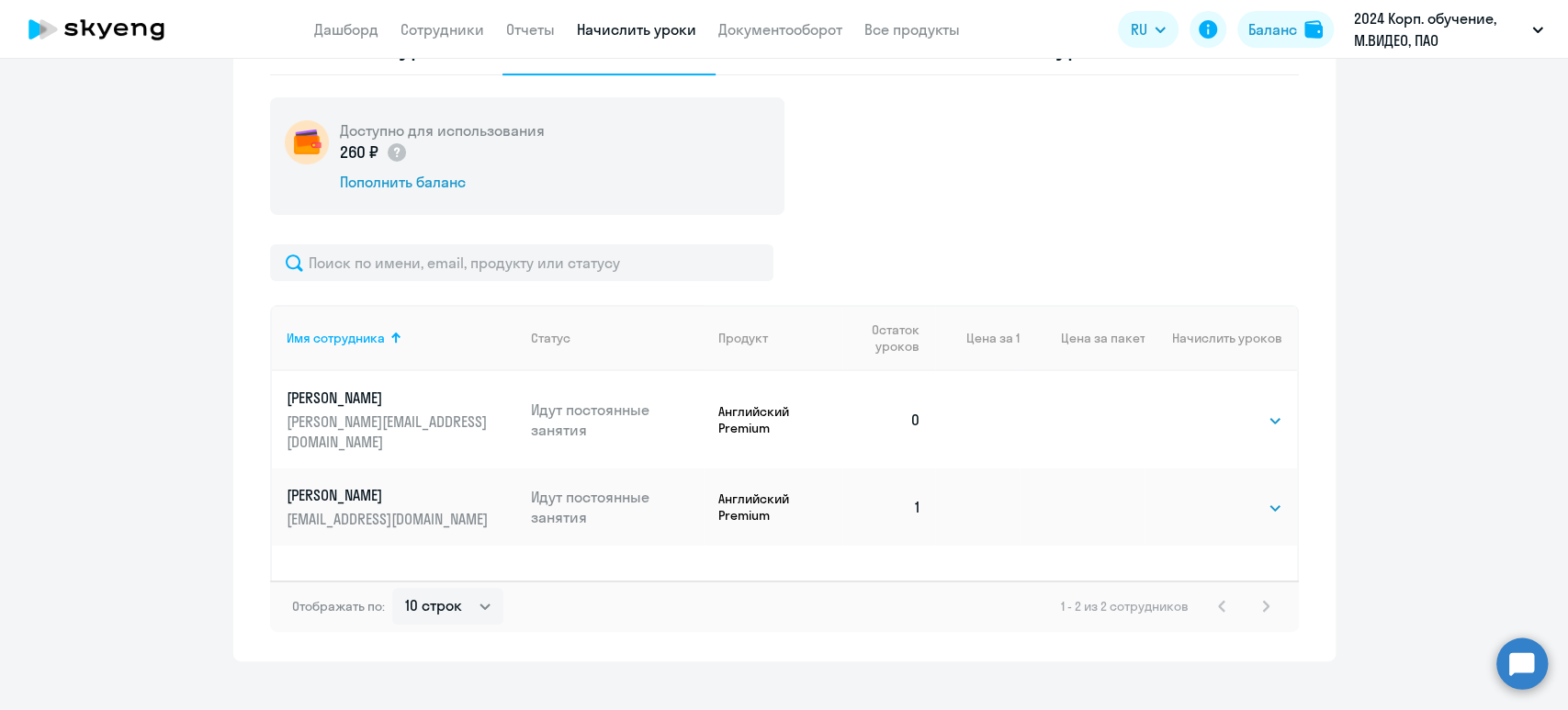
scroll to position [520, 0]
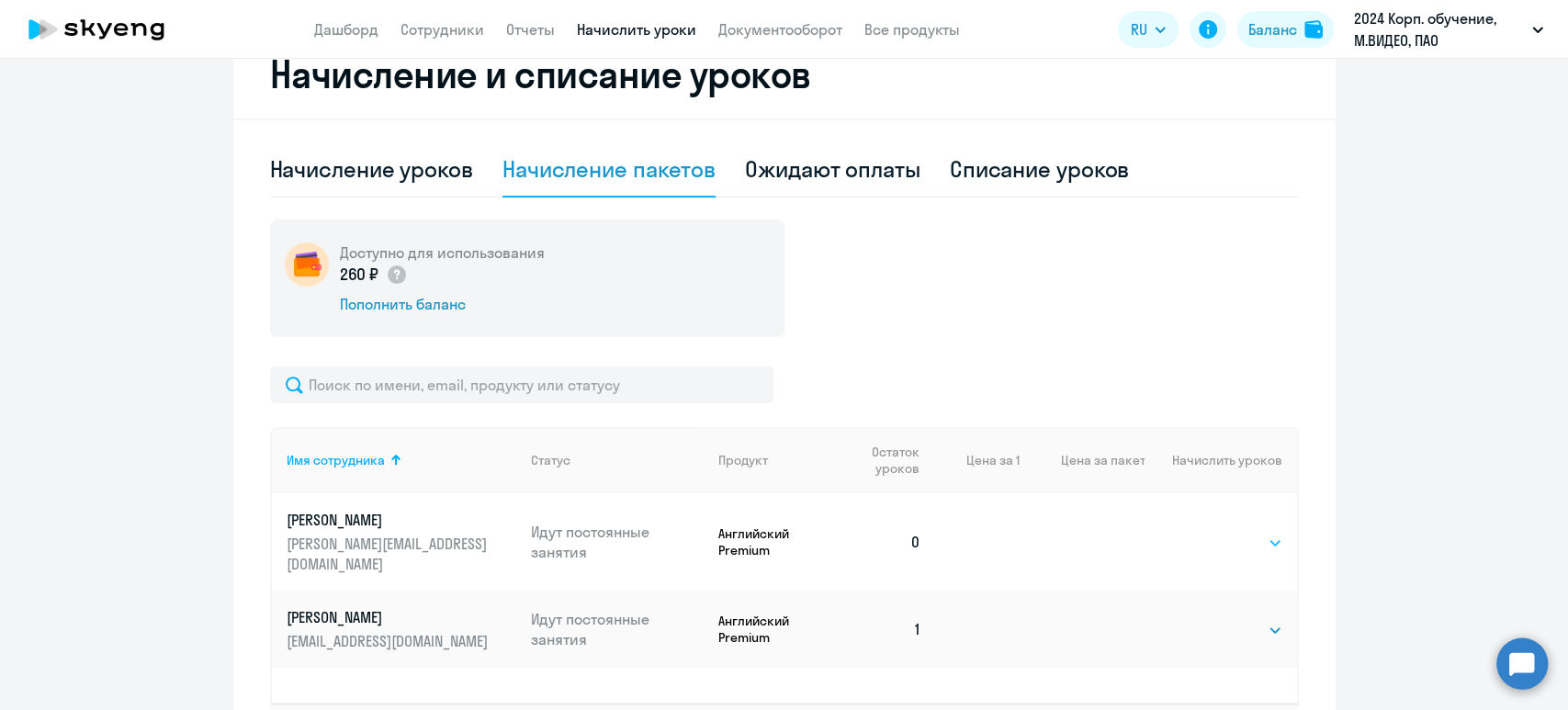
click at [1218, 531] on select "Выбрать 4 8 16 32 64" at bounding box center [1244, 542] width 75 height 22
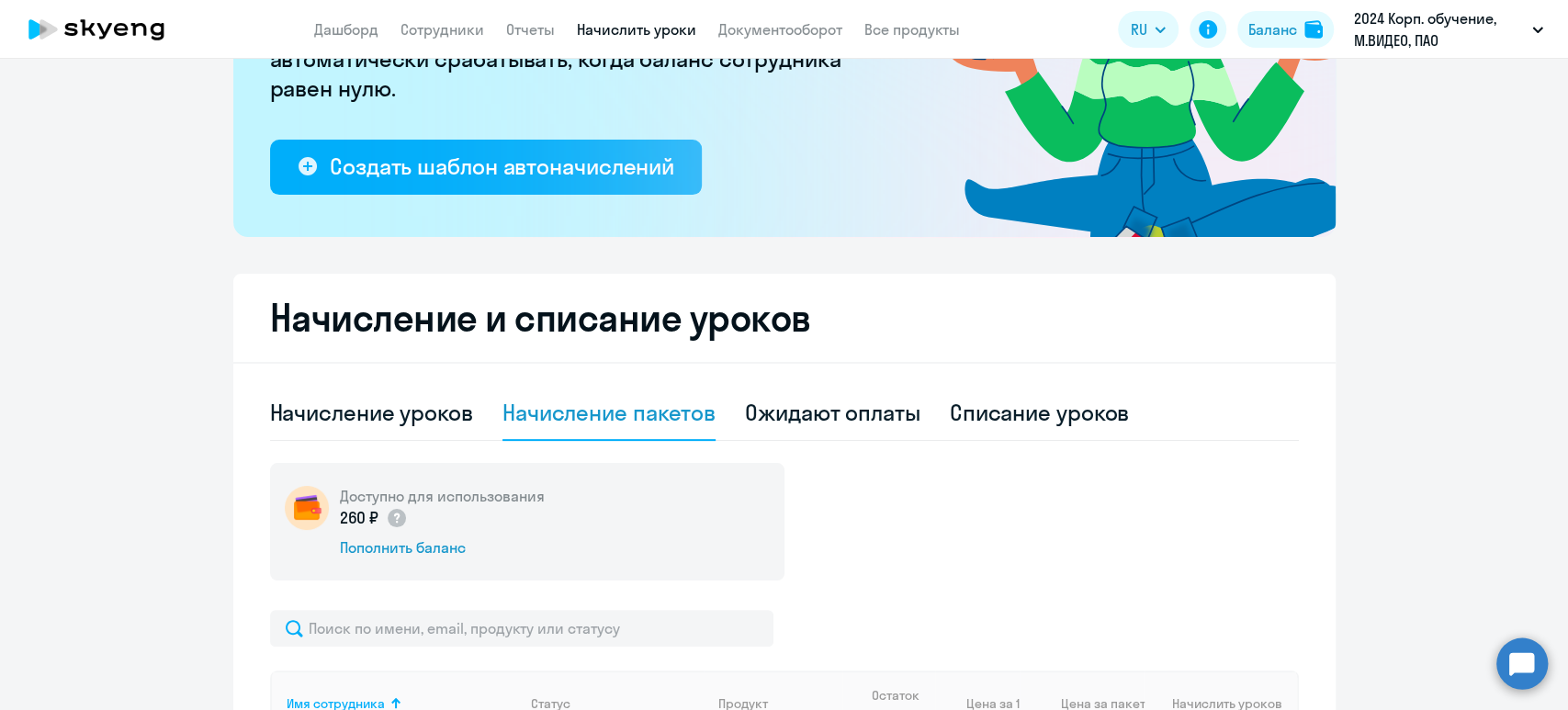
scroll to position [276, 0]
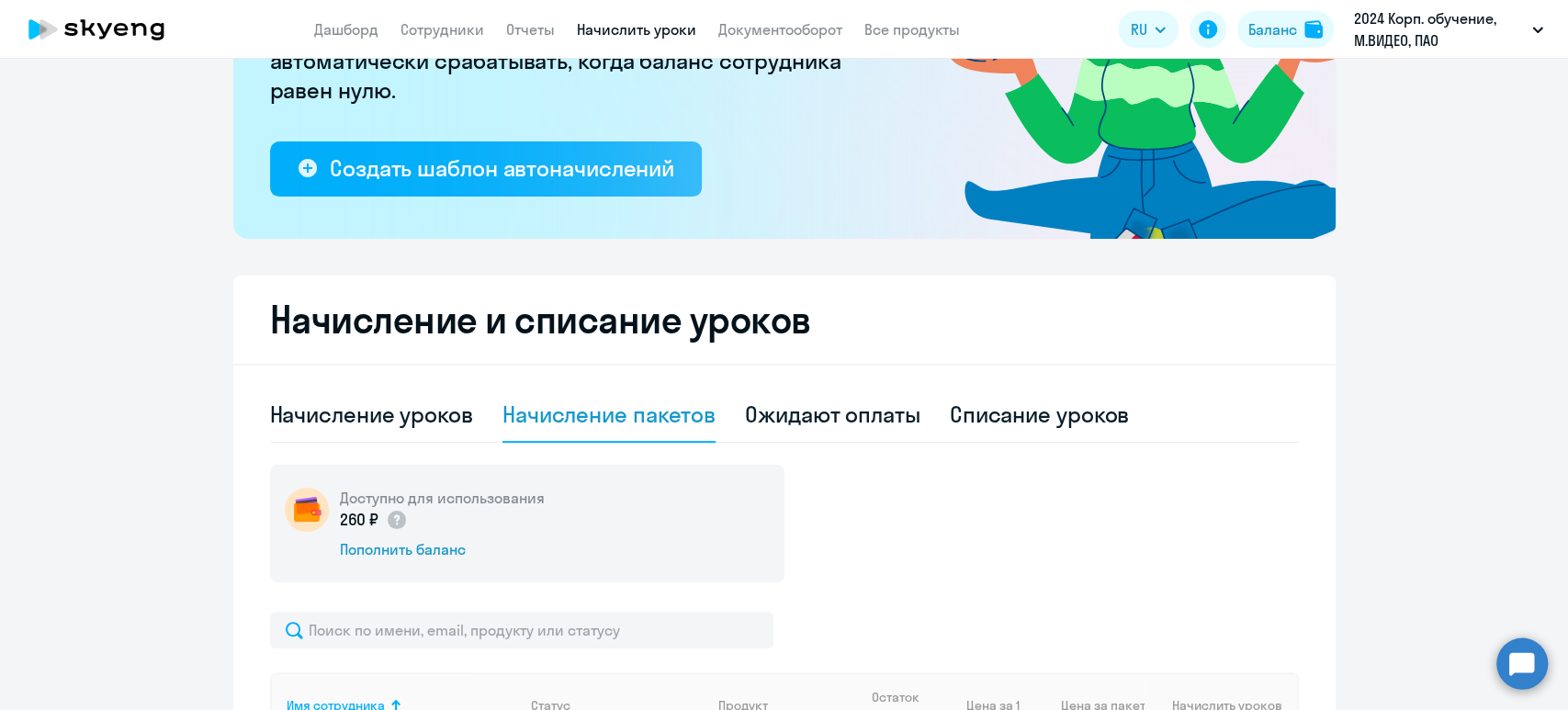
click at [463, 421] on div "Начисление уроков" at bounding box center [371, 414] width 203 height 30
select select "10"
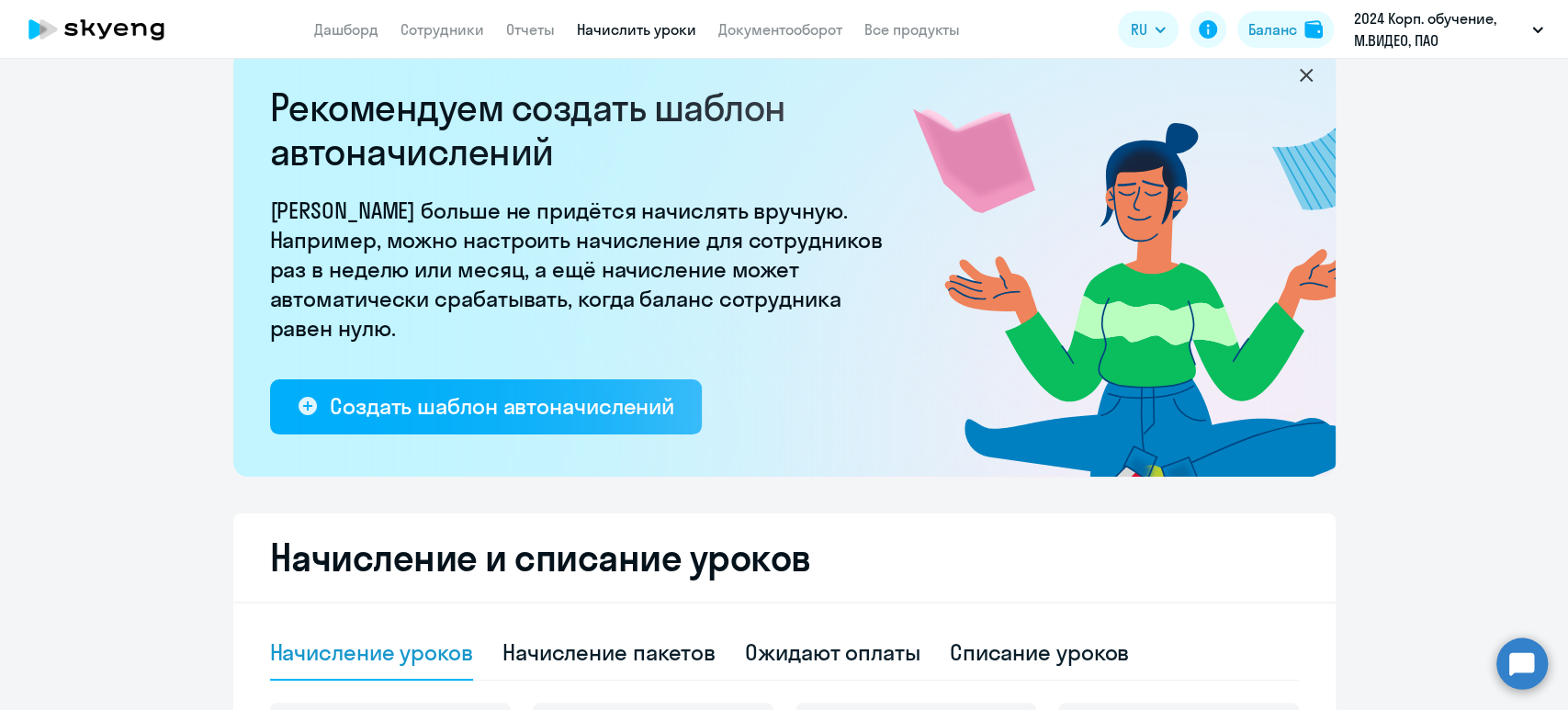
scroll to position [0, 0]
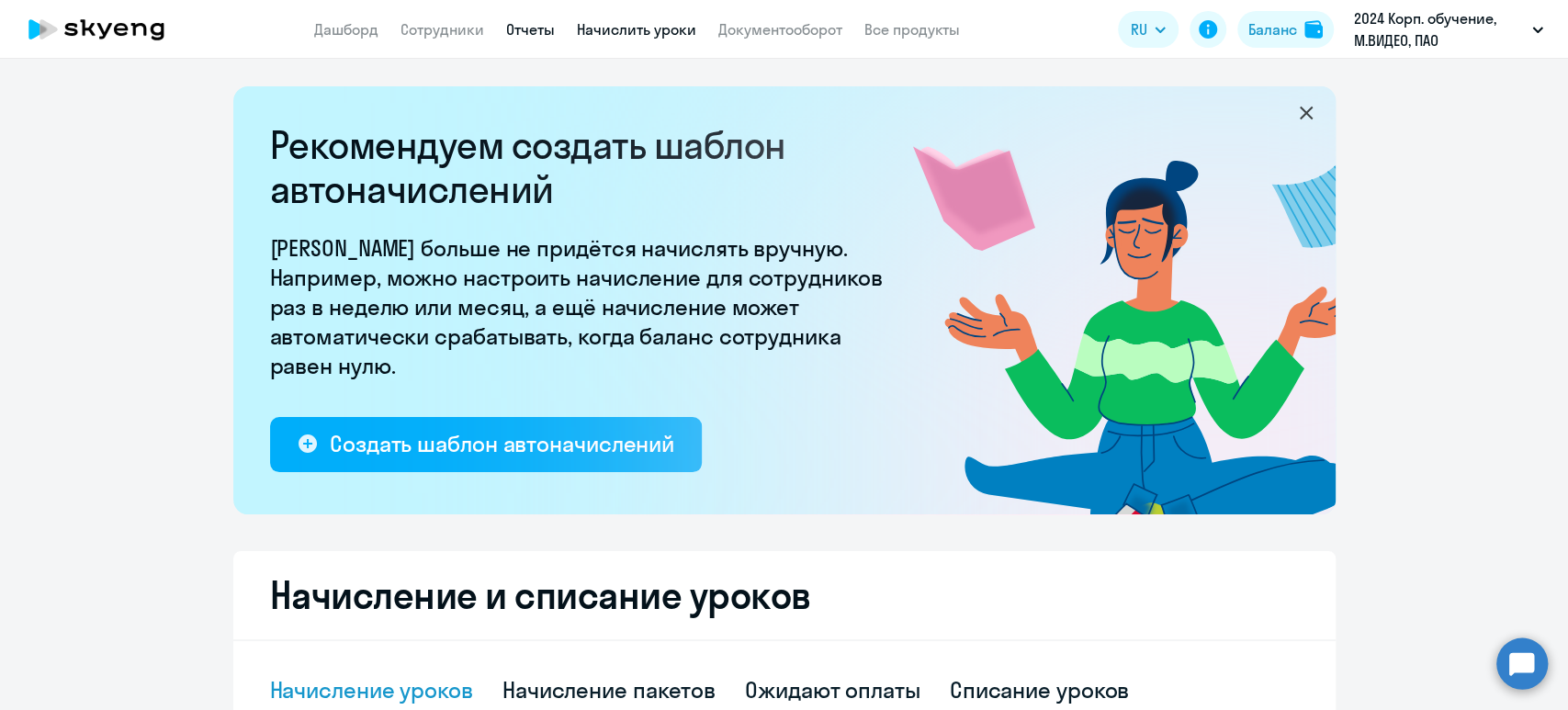
click at [530, 28] on link "Отчеты" at bounding box center [531, 30] width 49 height 19
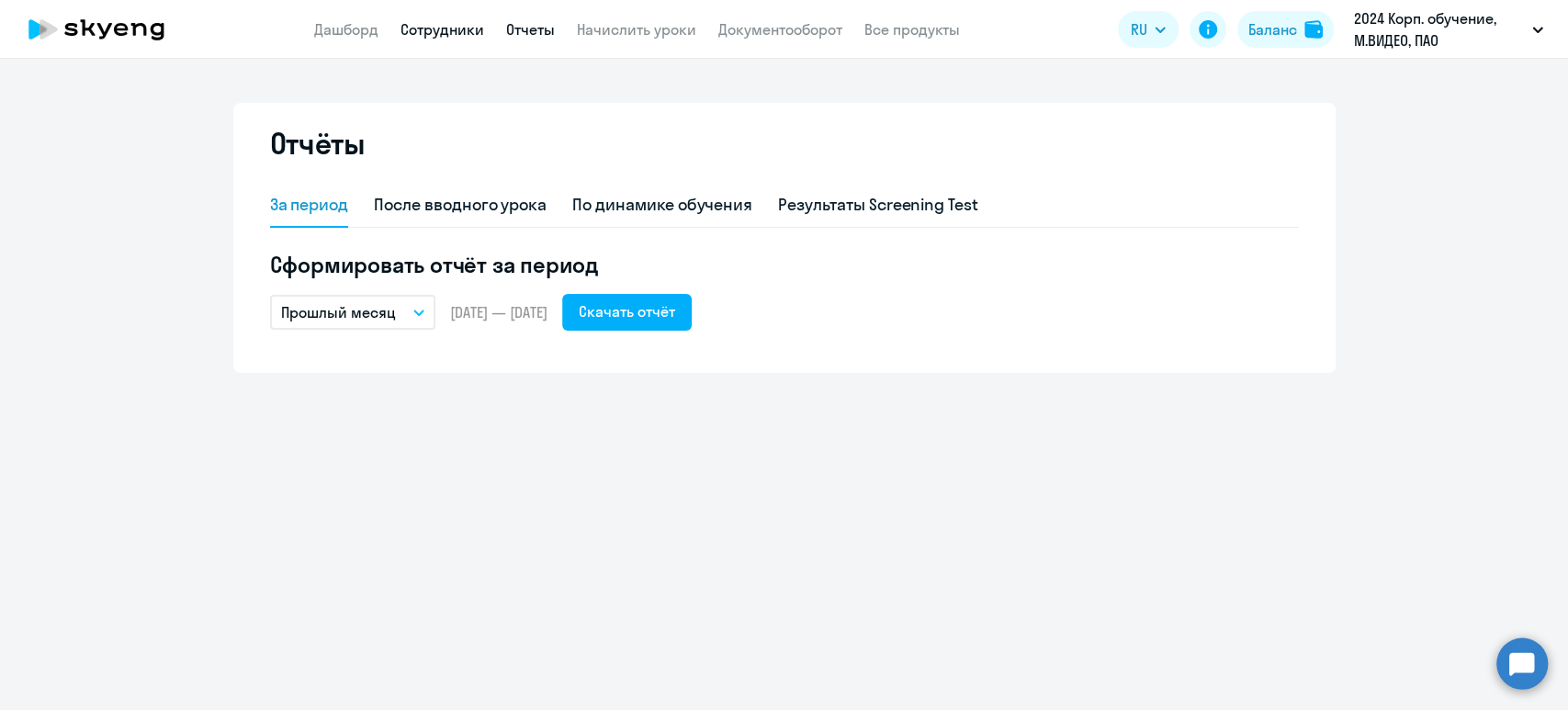
click at [468, 28] on link "Сотрудники" at bounding box center [442, 30] width 83 height 19
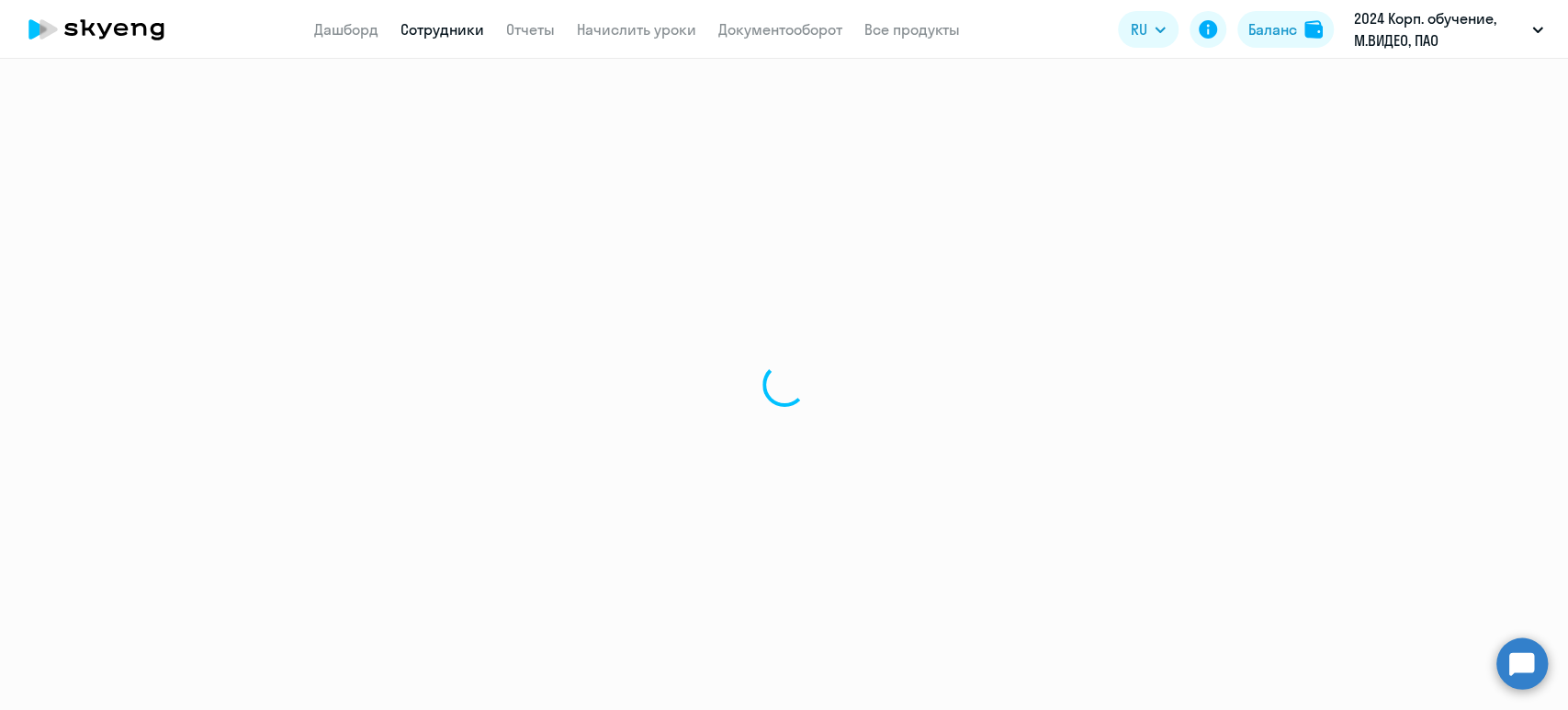
select select "30"
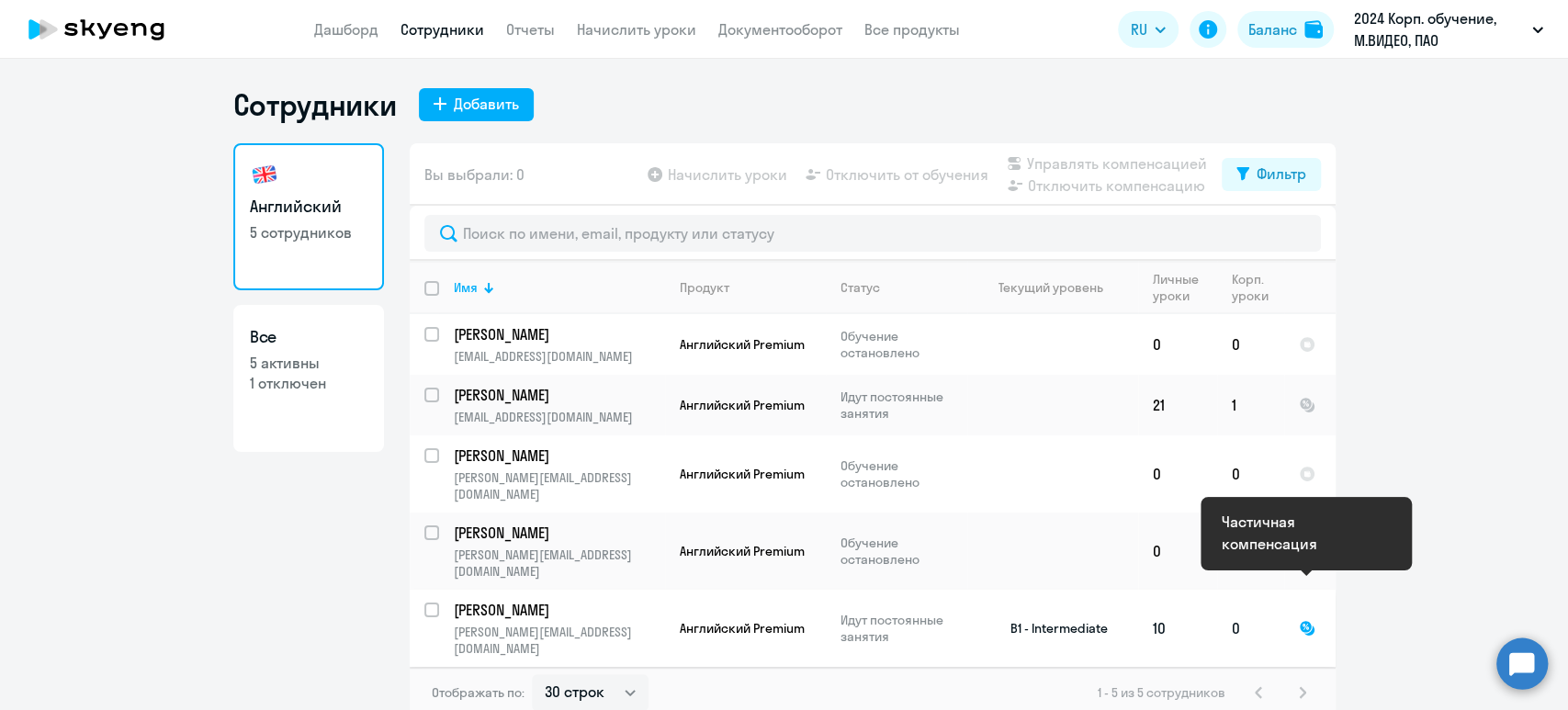
click at [1304, 620] on div at bounding box center [1307, 629] width 17 height 17
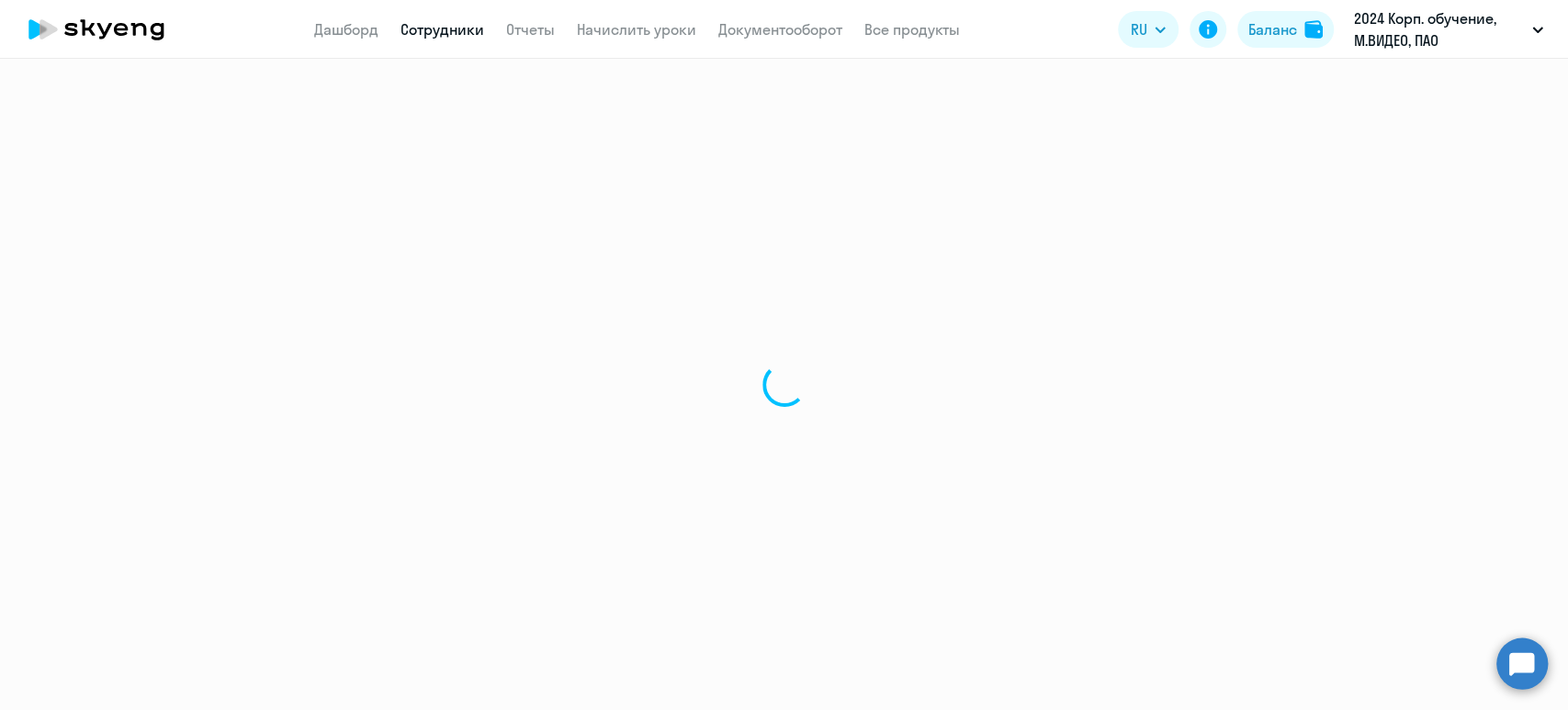
select select "english"
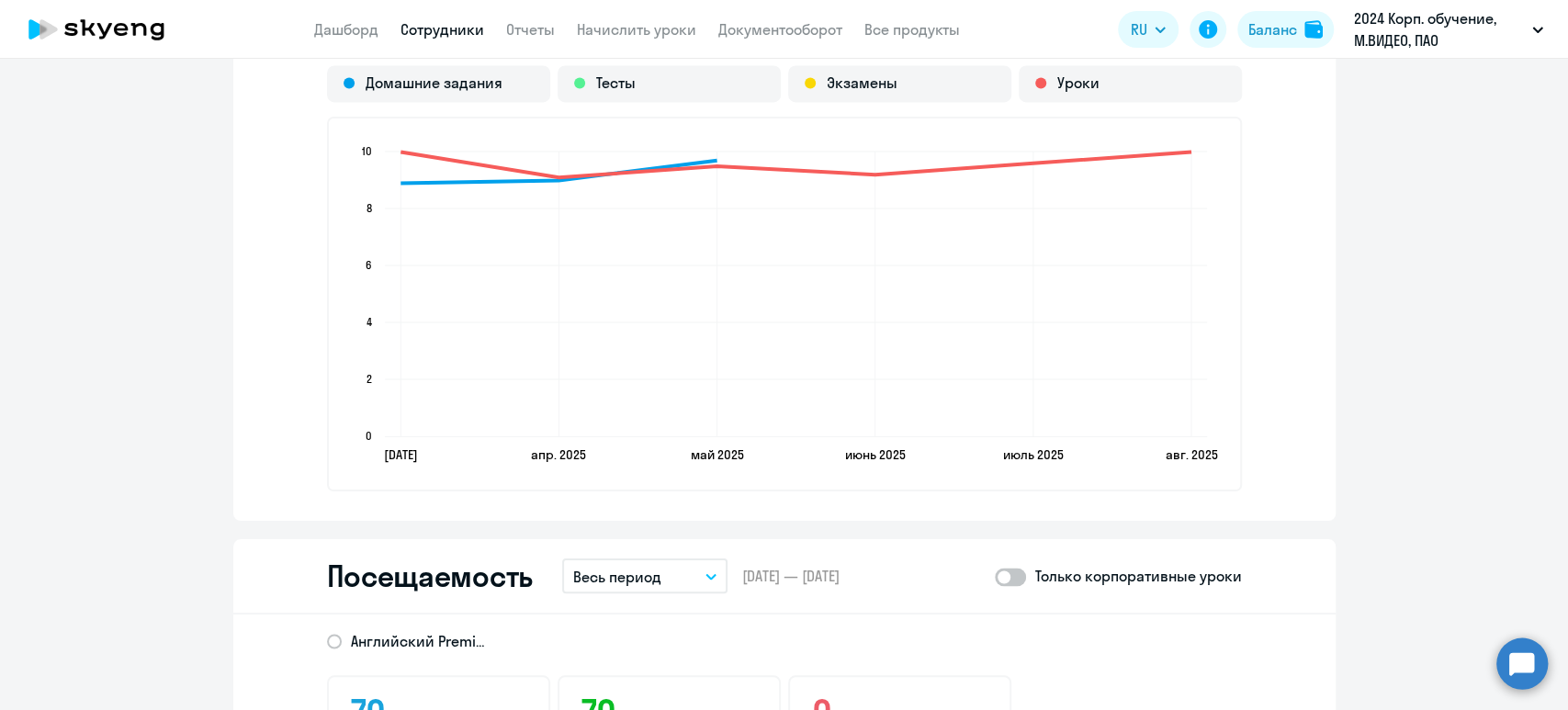
scroll to position [1837, 0]
